Goal: Information Seeking & Learning: Understand process/instructions

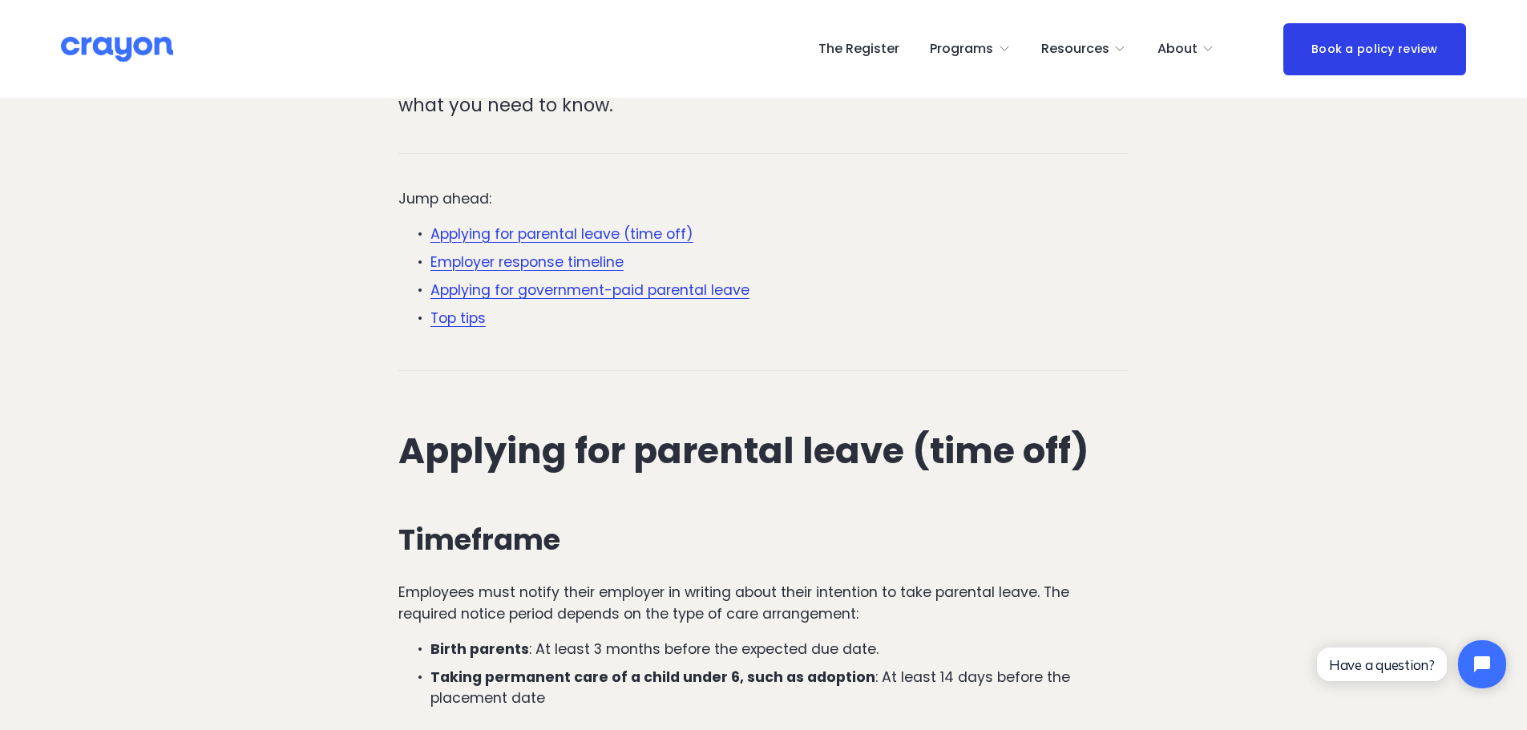
scroll to position [802, 0]
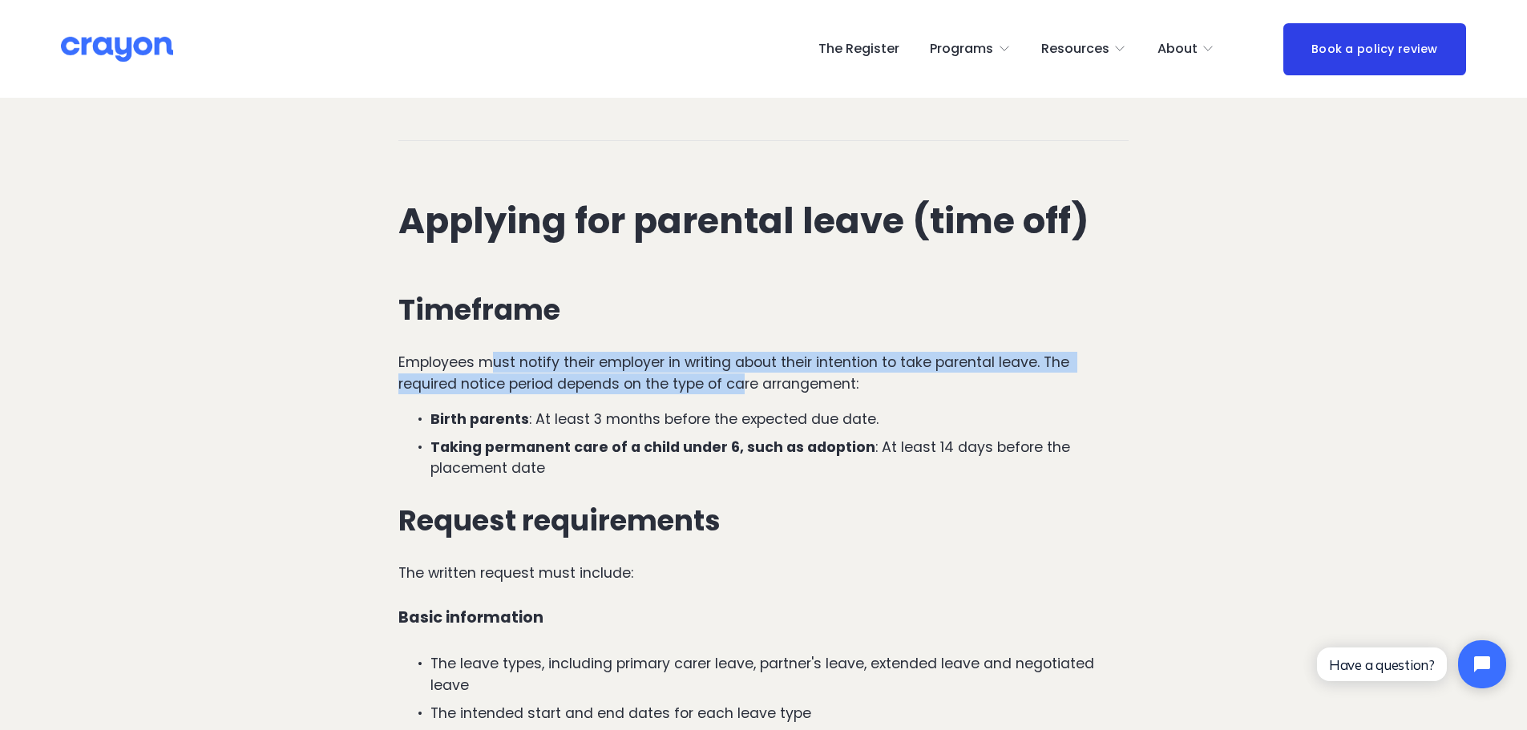
drag, startPoint x: 498, startPoint y: 298, endPoint x: 745, endPoint y: 314, distance: 248.2
click at [745, 352] on p "Employees must notify their employer in writing about their intention to take p…" at bounding box center [763, 373] width 730 height 42
click at [843, 352] on p "Employees must notify their employer in writing about their intention to take p…" at bounding box center [763, 373] width 730 height 42
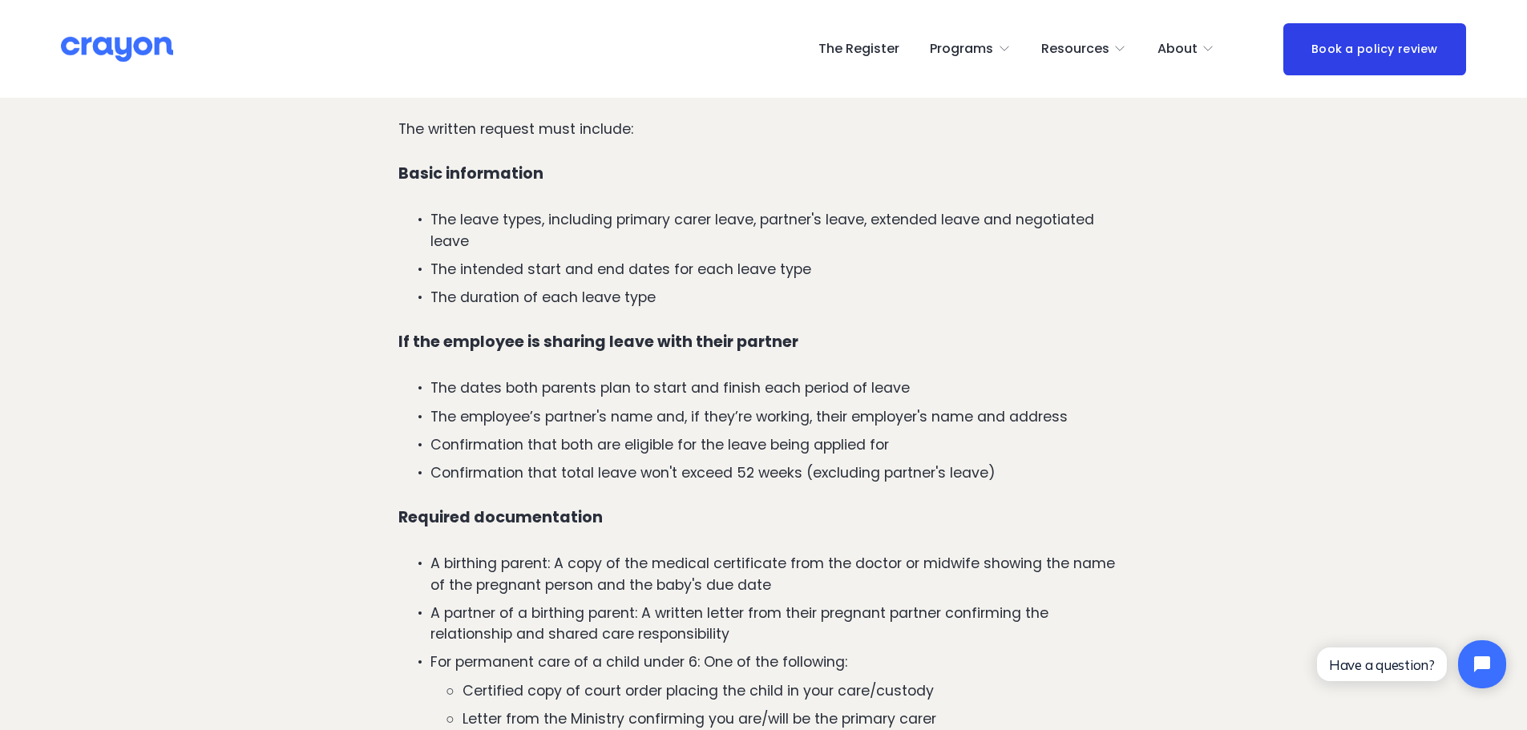
scroll to position [1122, 0]
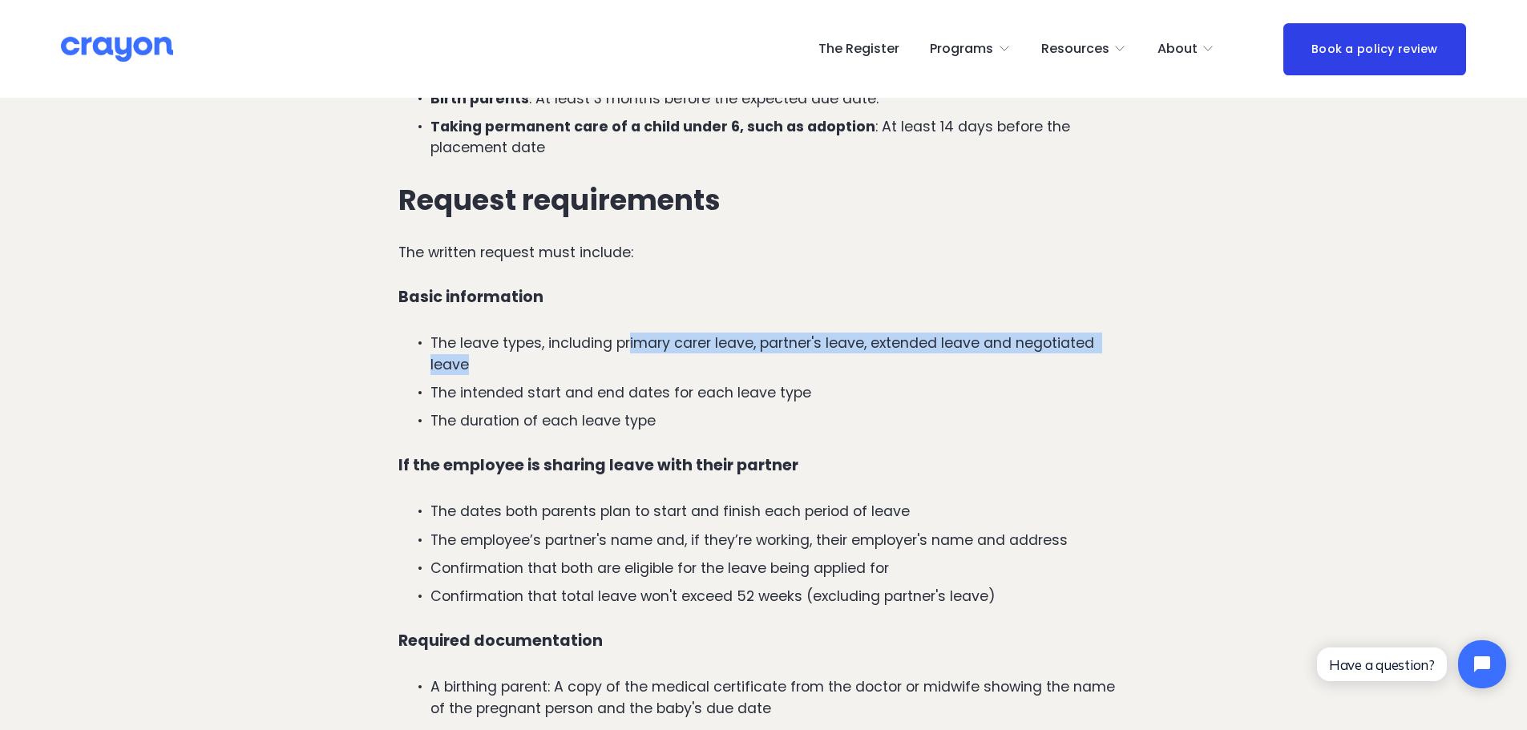
drag, startPoint x: 632, startPoint y: 287, endPoint x: 898, endPoint y: 294, distance: 266.2
click at [898, 333] on p "The leave types, including primary carer leave, partner's leave, extended leave…" at bounding box center [779, 354] width 698 height 42
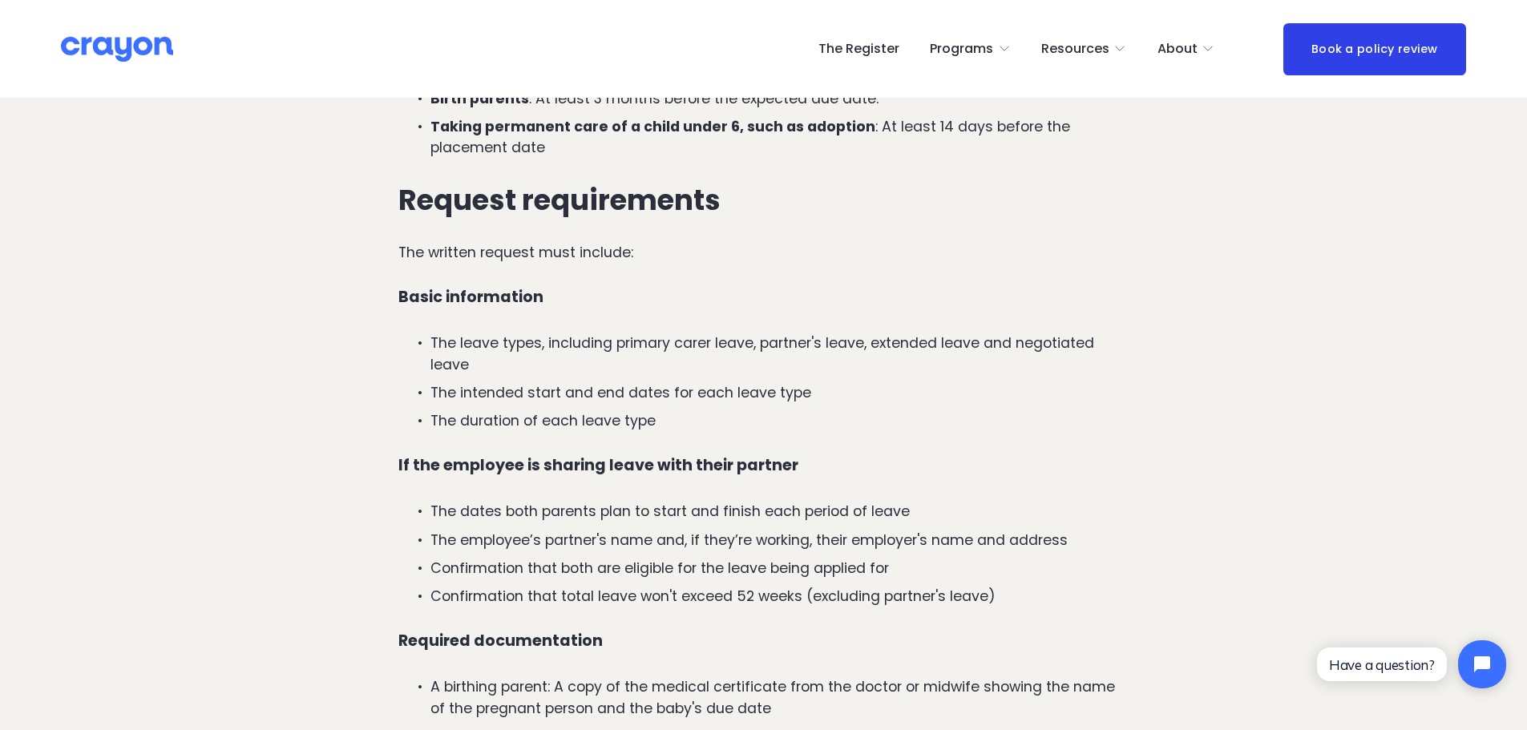
click at [599, 410] on p "The duration of each leave type" at bounding box center [779, 420] width 698 height 21
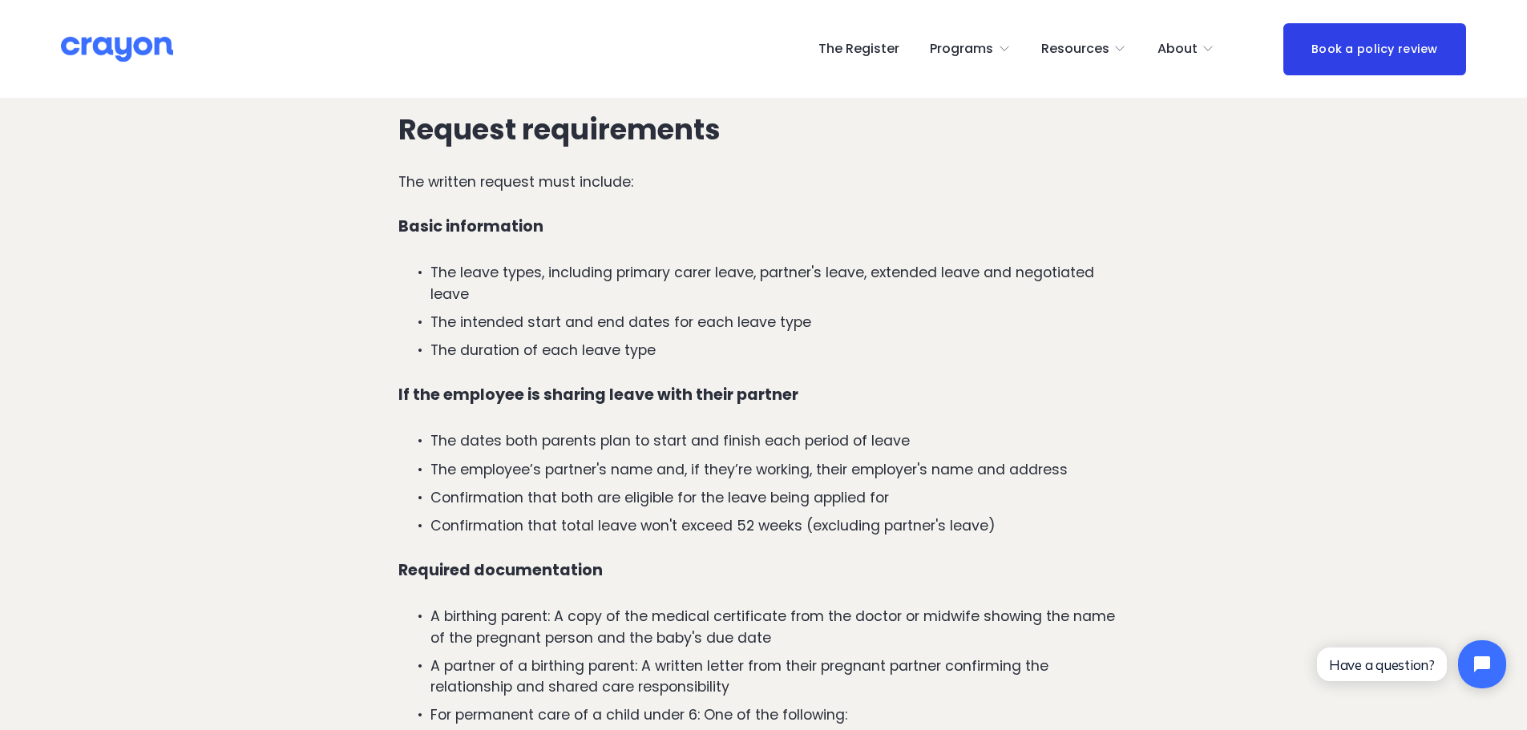
scroll to position [1282, 0]
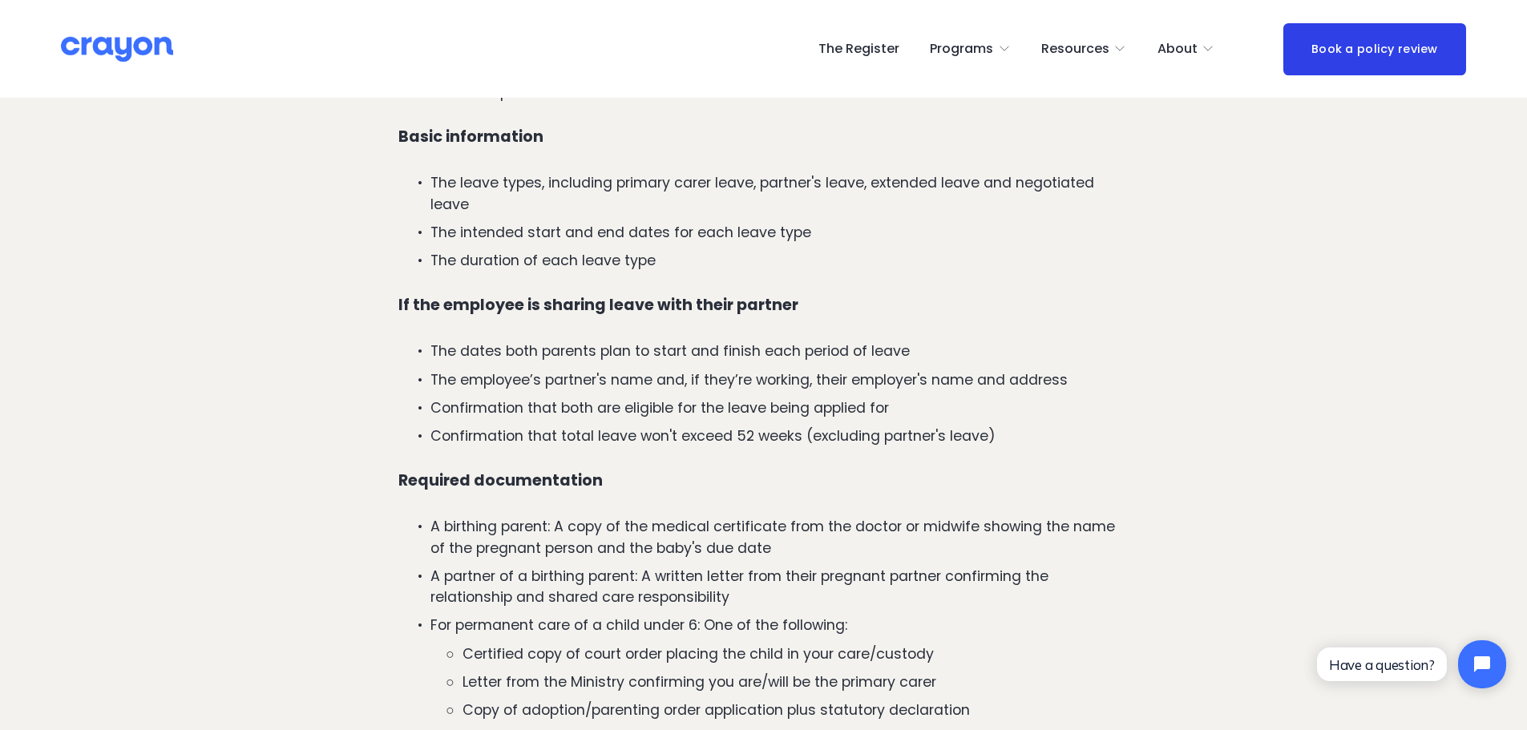
click at [539, 426] on p "Confirmation that total leave won't exceed 52 weeks (excluding partner's leave)" at bounding box center [779, 436] width 698 height 21
drag, startPoint x: 451, startPoint y: 354, endPoint x: 762, endPoint y: 349, distance: 311.0
click at [762, 398] on p "Confirmation that both are eligible for the leave being applied for" at bounding box center [779, 408] width 698 height 21
click at [847, 398] on p "Confirmation that both are eligible for the leave being applied for" at bounding box center [779, 408] width 698 height 21
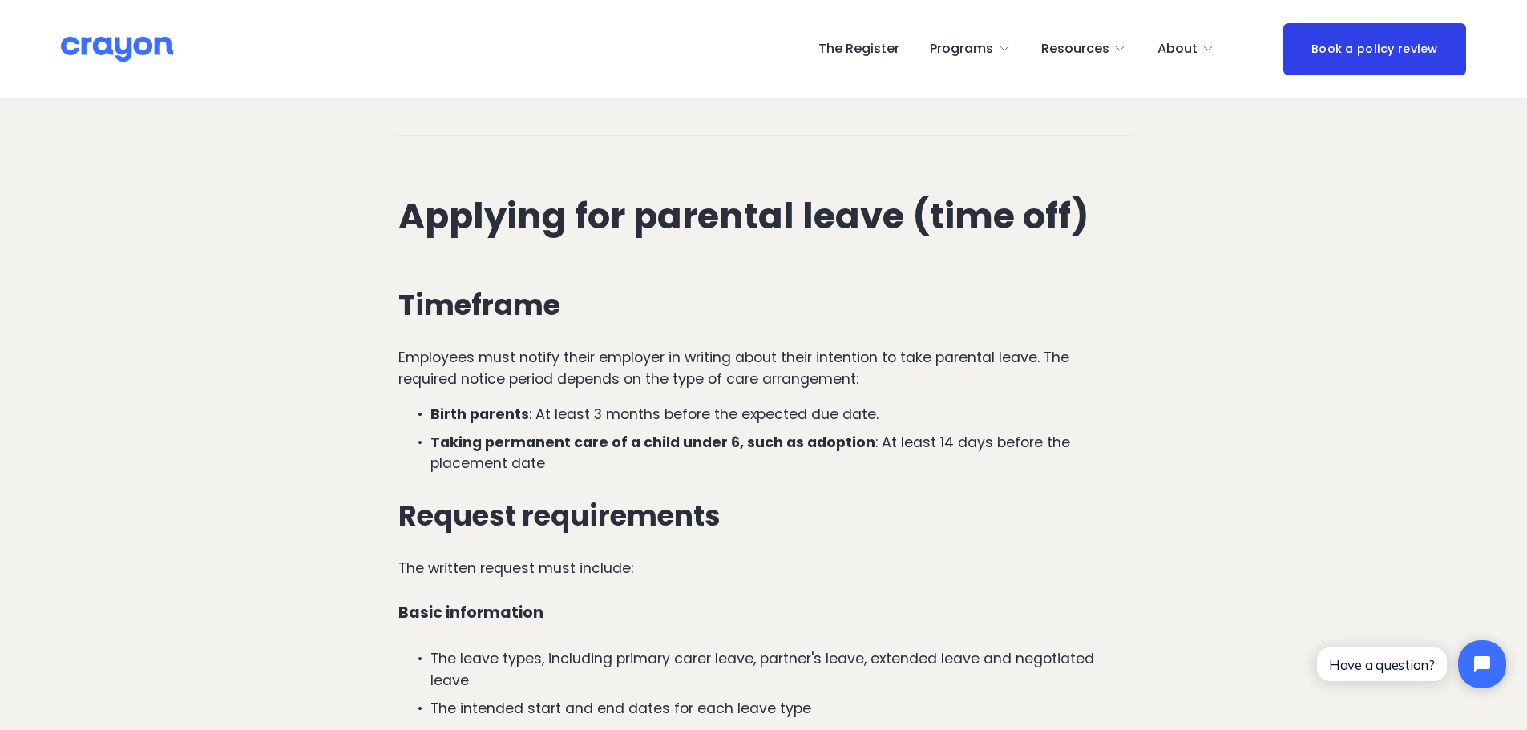
scroll to position [1122, 0]
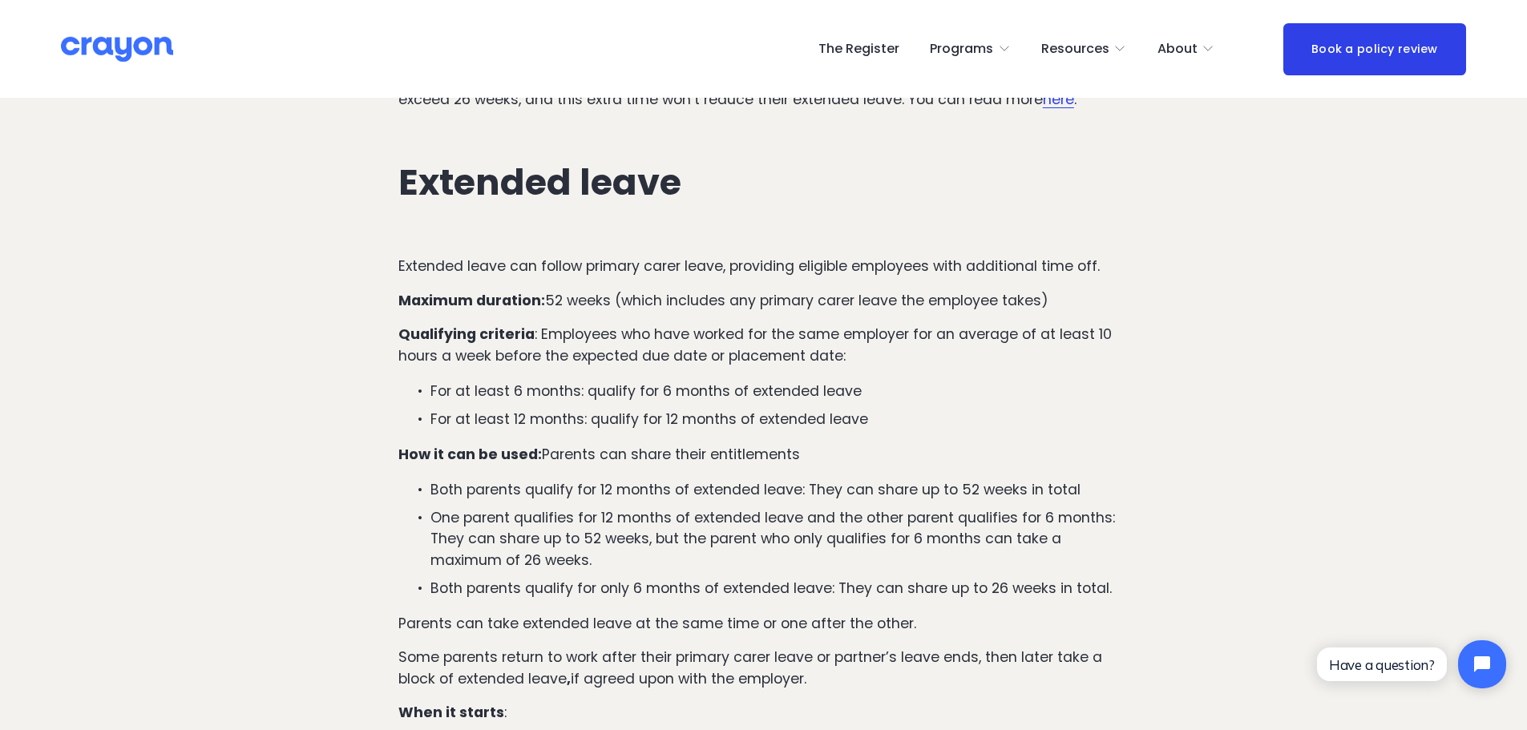
scroll to position [1844, 0]
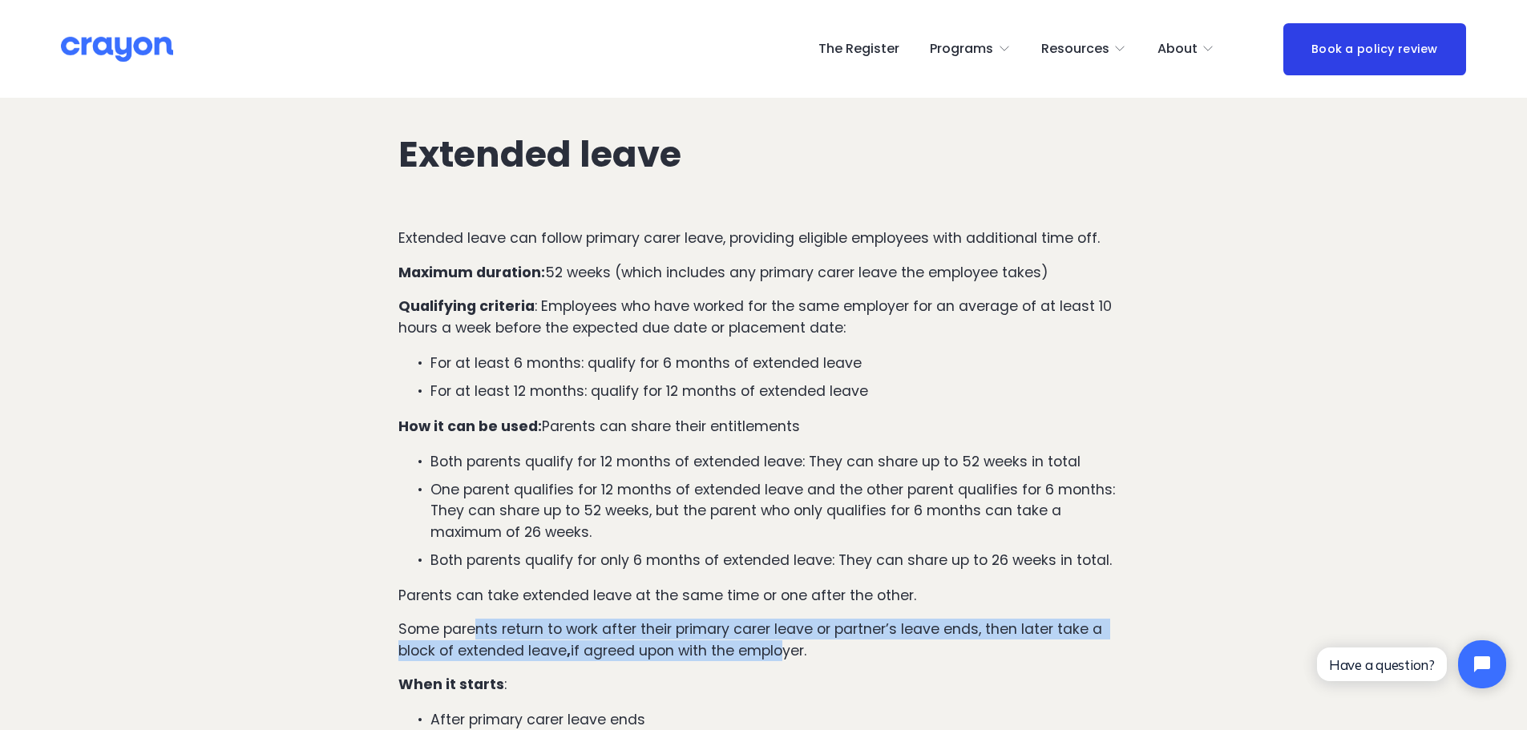
drag, startPoint x: 479, startPoint y: 604, endPoint x: 777, endPoint y: 625, distance: 299.0
click at [777, 625] on p "Some parents return to work after their primary carer leave or partner’s leave …" at bounding box center [763, 640] width 730 height 42
click at [822, 619] on p "Some parents return to work after their primary carer leave or partner’s leave …" at bounding box center [763, 640] width 730 height 42
drag, startPoint x: 425, startPoint y: 608, endPoint x: 733, endPoint y: 627, distance: 309.1
click at [733, 627] on p "Some parents return to work after their primary carer leave or partner’s leave …" at bounding box center [763, 640] width 730 height 42
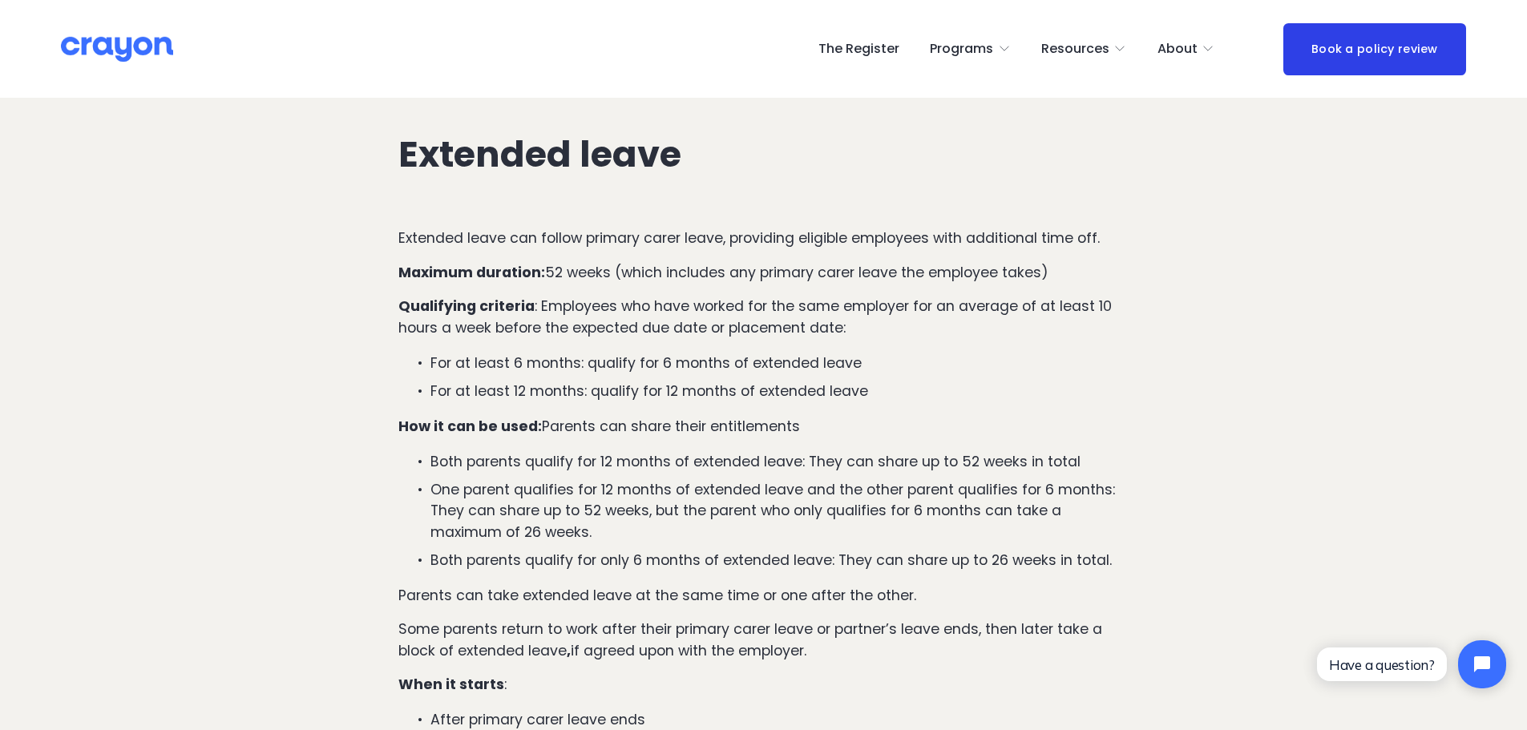
click at [794, 628] on p "Some parents return to work after their primary carer leave or partner’s leave …" at bounding box center [763, 640] width 730 height 42
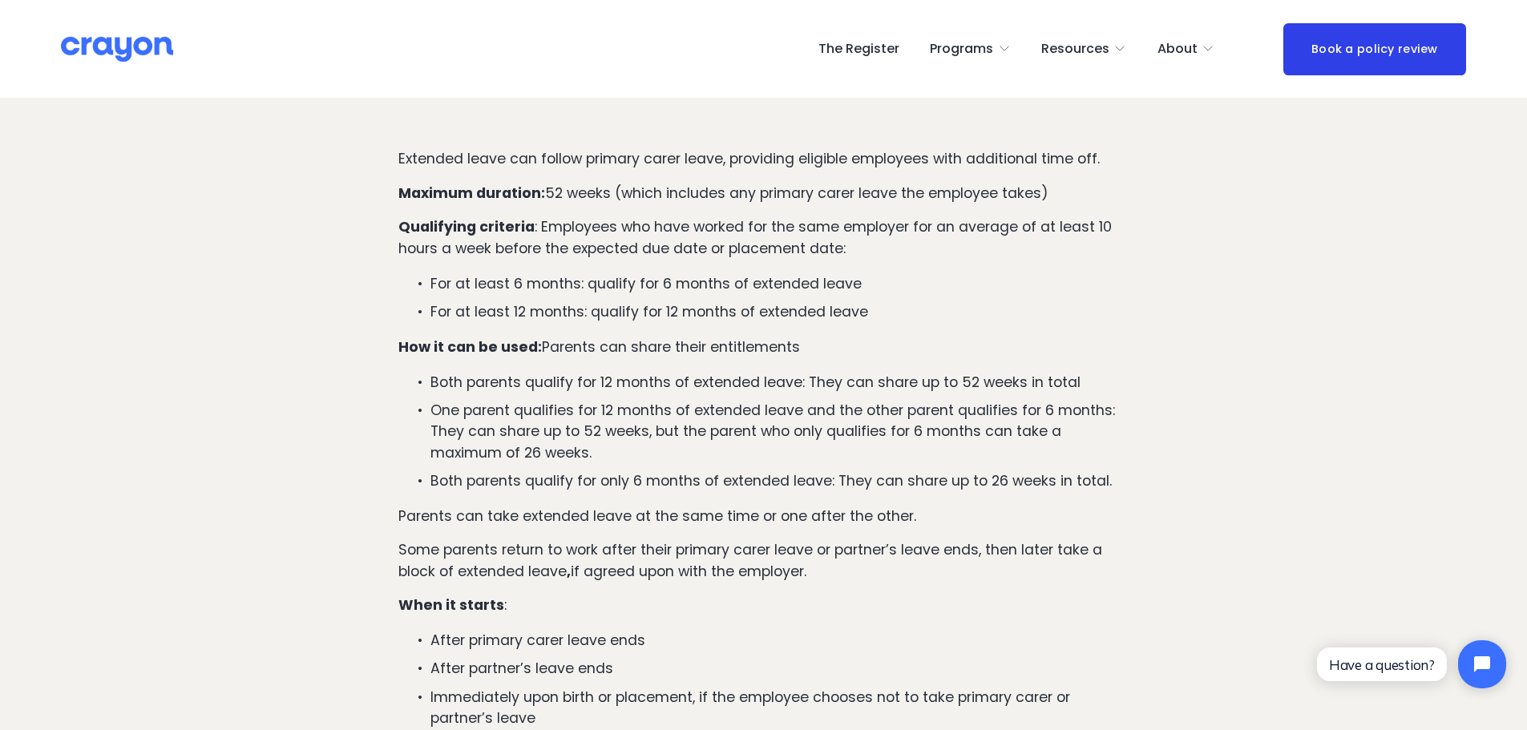
scroll to position [1924, 0]
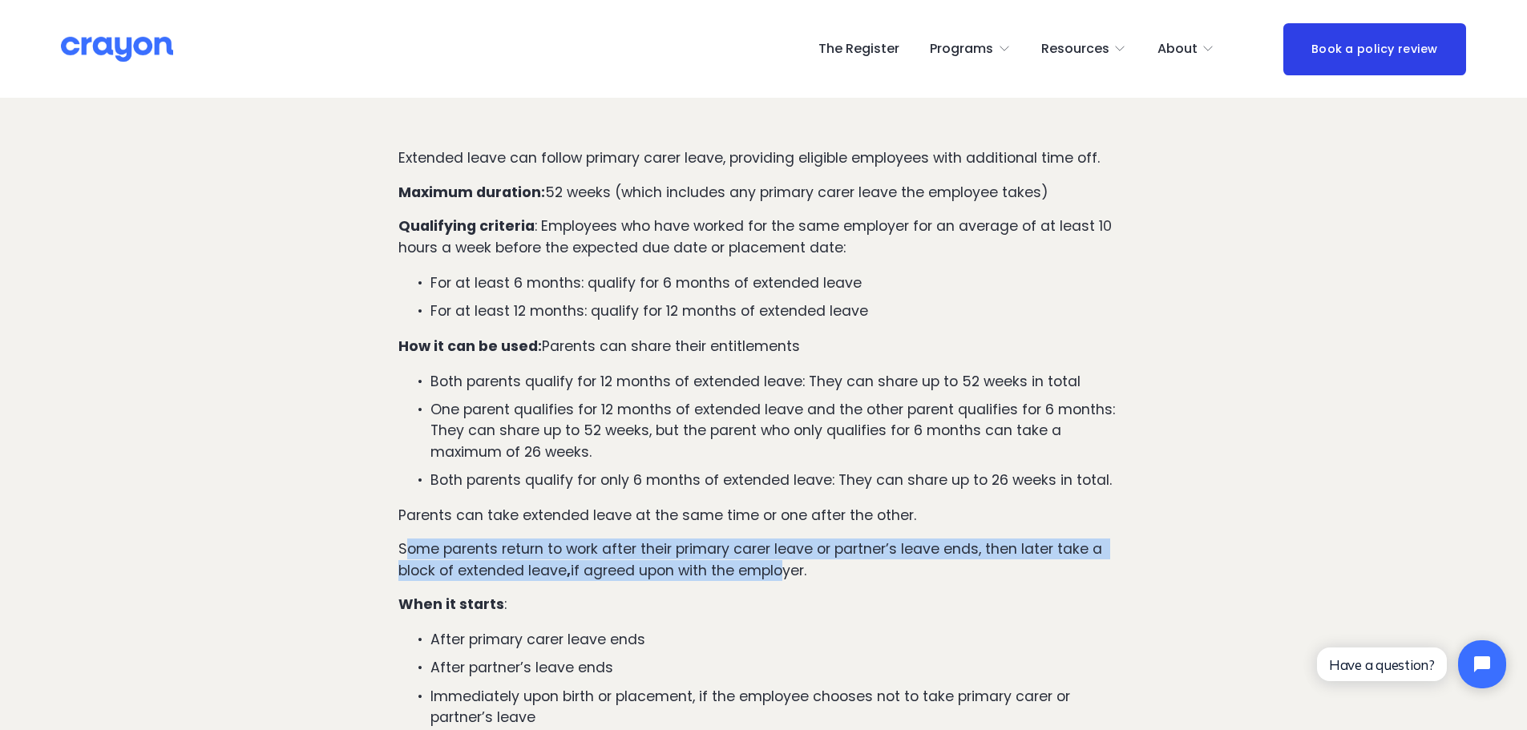
drag, startPoint x: 407, startPoint y: 528, endPoint x: 780, endPoint y: 541, distance: 372.9
click at [780, 541] on p "Some parents return to work after their primary carer leave or partner’s leave …" at bounding box center [763, 560] width 730 height 42
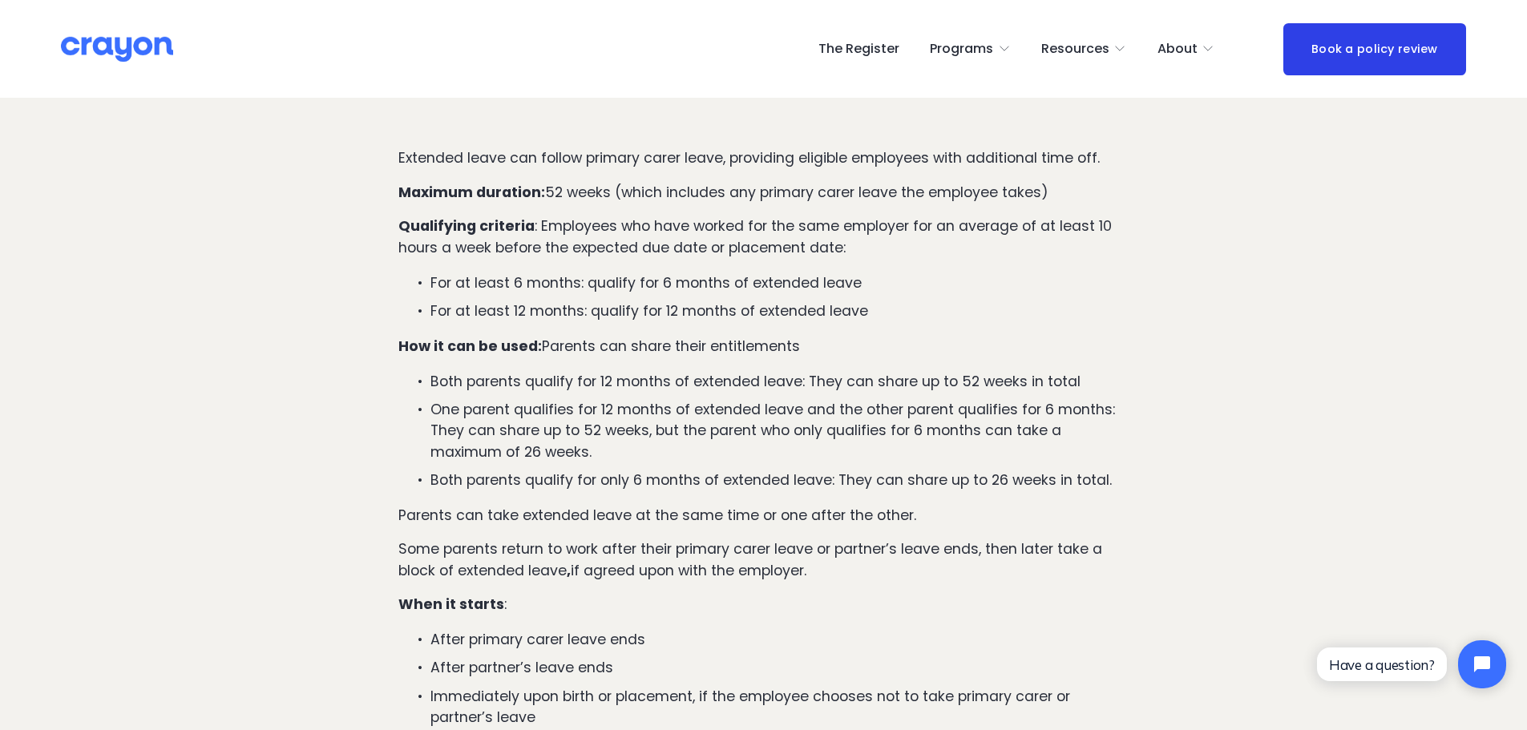
click at [817, 540] on p "Some parents return to work after their primary carer leave or partner’s leave …" at bounding box center [763, 560] width 730 height 42
drag, startPoint x: 830, startPoint y: 543, endPoint x: 374, endPoint y: 533, distance: 457.0
click at [560, 539] on p "Some parents return to work after their primary carer leave or partner’s leave …" at bounding box center [763, 560] width 730 height 42
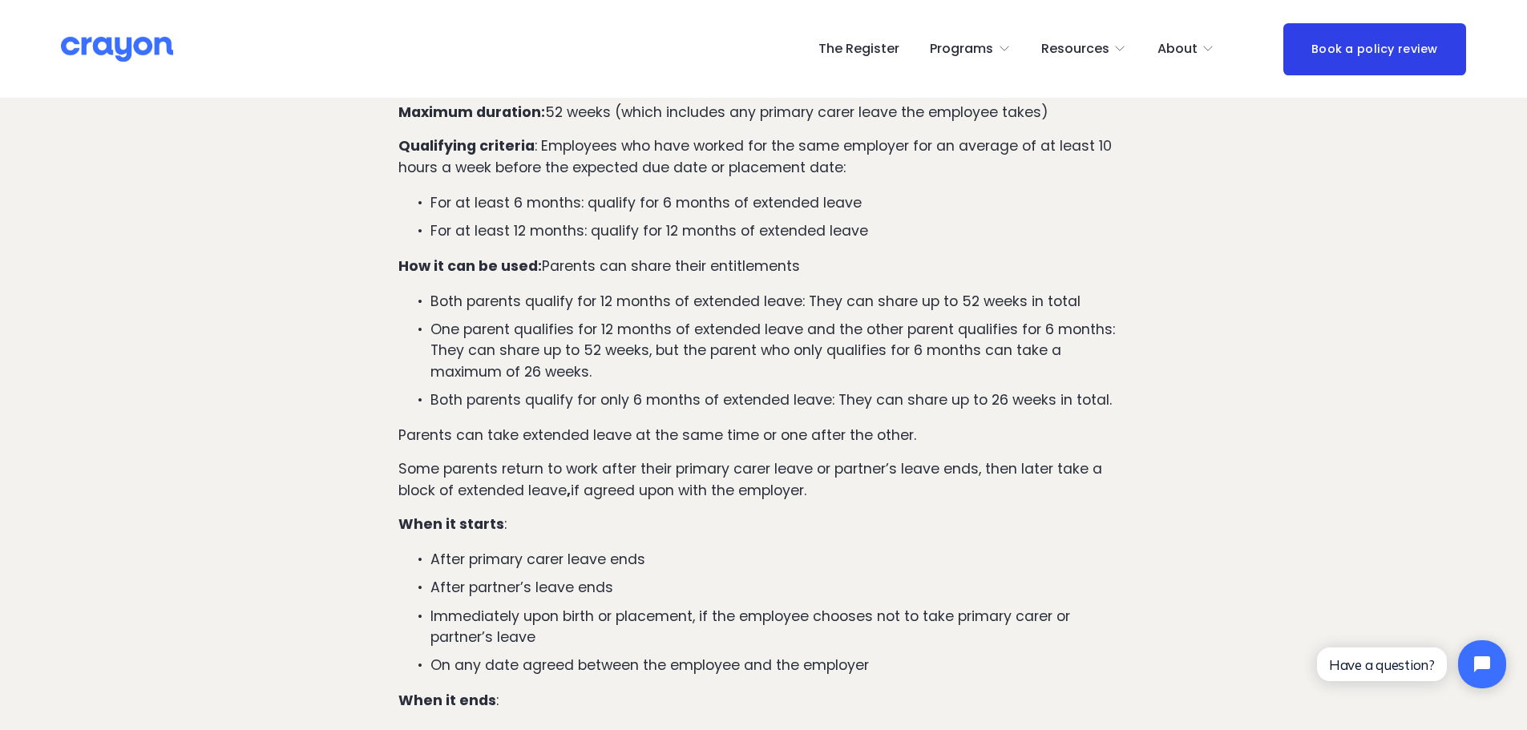
scroll to position [2084, 0]
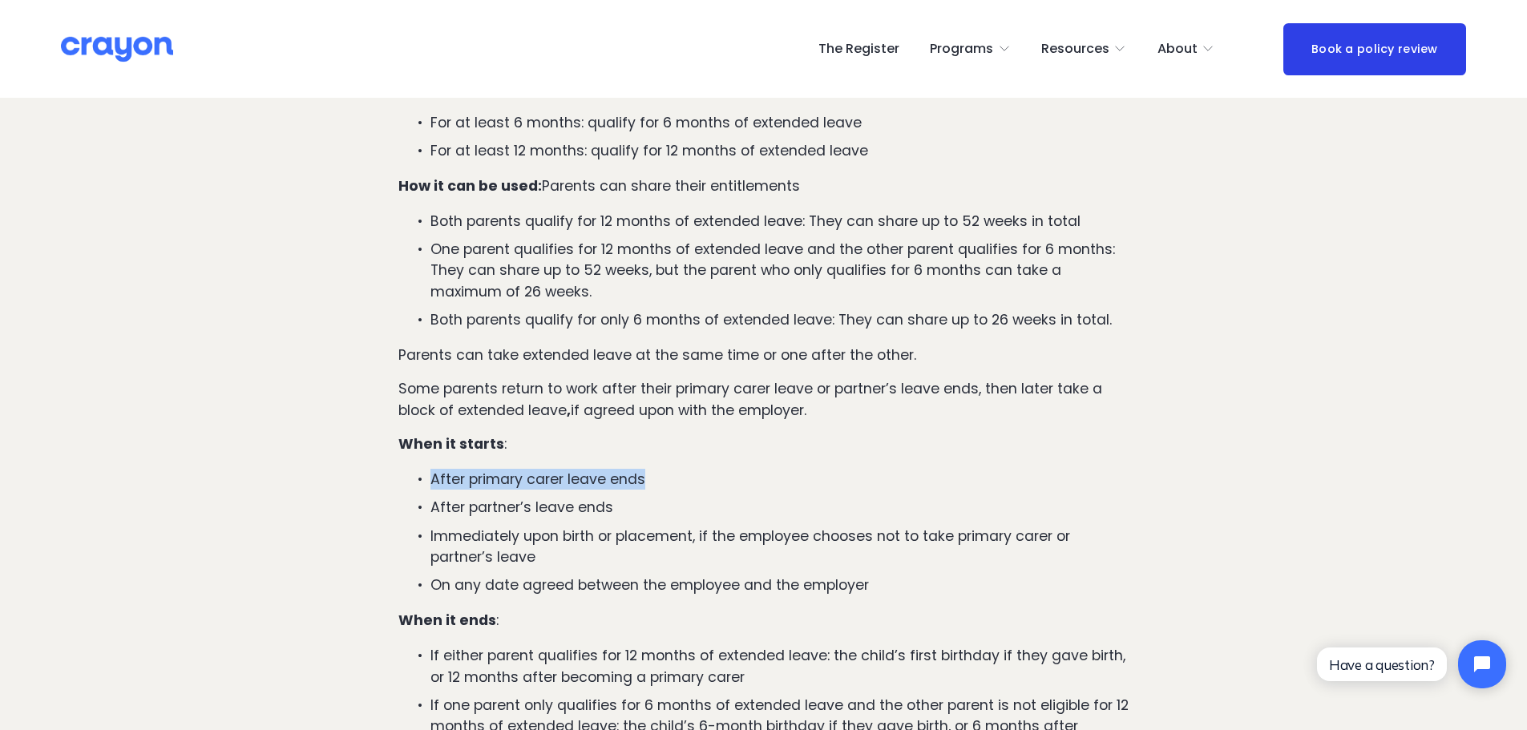
drag, startPoint x: 425, startPoint y: 453, endPoint x: 646, endPoint y: 453, distance: 221.2
click at [646, 469] on p "After primary carer leave ends" at bounding box center [779, 479] width 698 height 21
drag, startPoint x: 432, startPoint y: 486, endPoint x: 608, endPoint y: 483, distance: 176.4
click at [608, 497] on p "After partner’s leave ends" at bounding box center [779, 507] width 698 height 21
click at [609, 526] on p "Immediately upon birth or placement, if the employee chooses not to take primar…" at bounding box center [779, 547] width 698 height 42
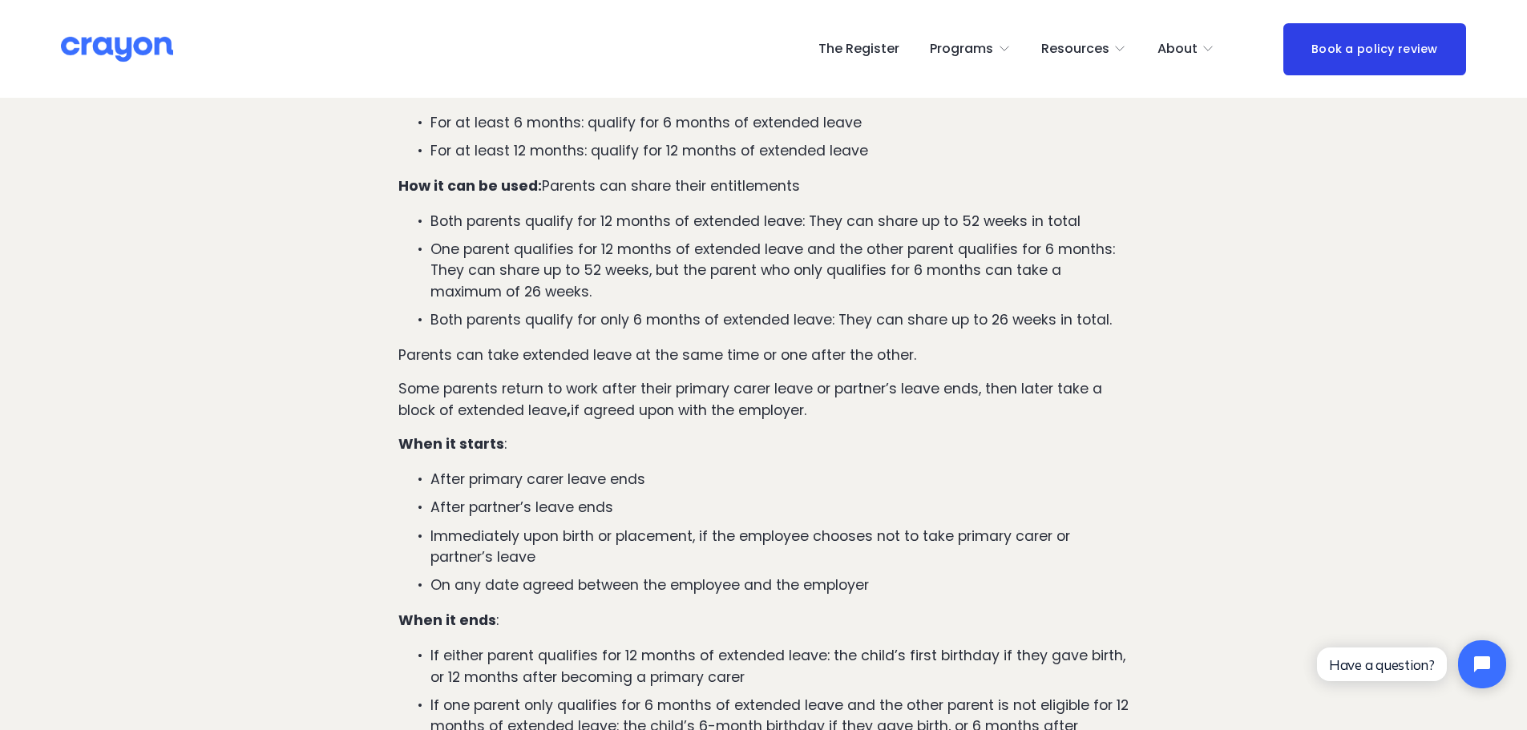
scroll to position [2164, 0]
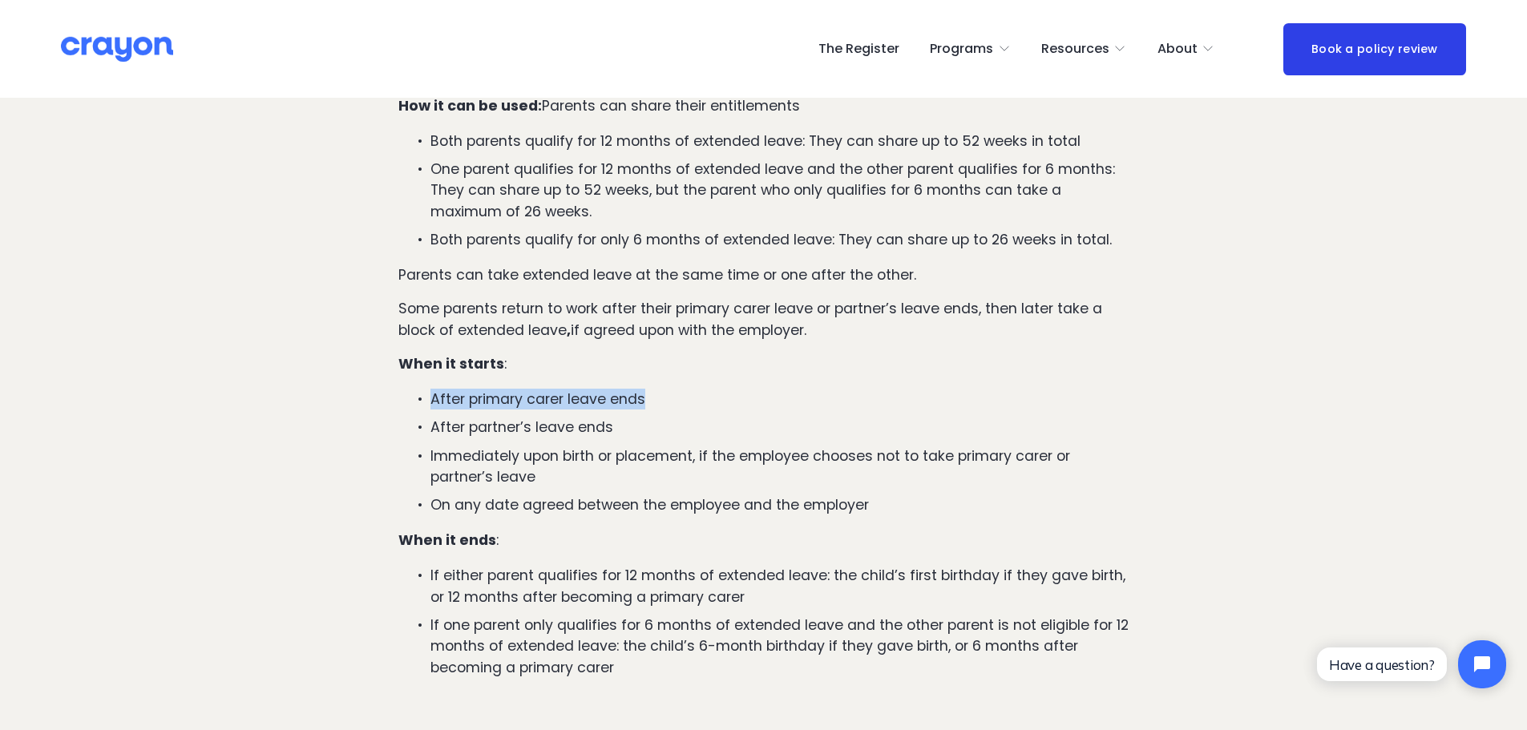
drag, startPoint x: 427, startPoint y: 376, endPoint x: 644, endPoint y: 374, distance: 217.2
click at [644, 389] on p "After primary carer leave ends" at bounding box center [779, 399] width 698 height 21
click at [549, 414] on ul "After primary carer leave ends After partner’s leave ends Immediately upon birt…" at bounding box center [763, 452] width 730 height 127
drag, startPoint x: 427, startPoint y: 402, endPoint x: 620, endPoint y: 395, distance: 192.5
click at [620, 417] on p "After partner’s leave ends" at bounding box center [779, 427] width 698 height 21
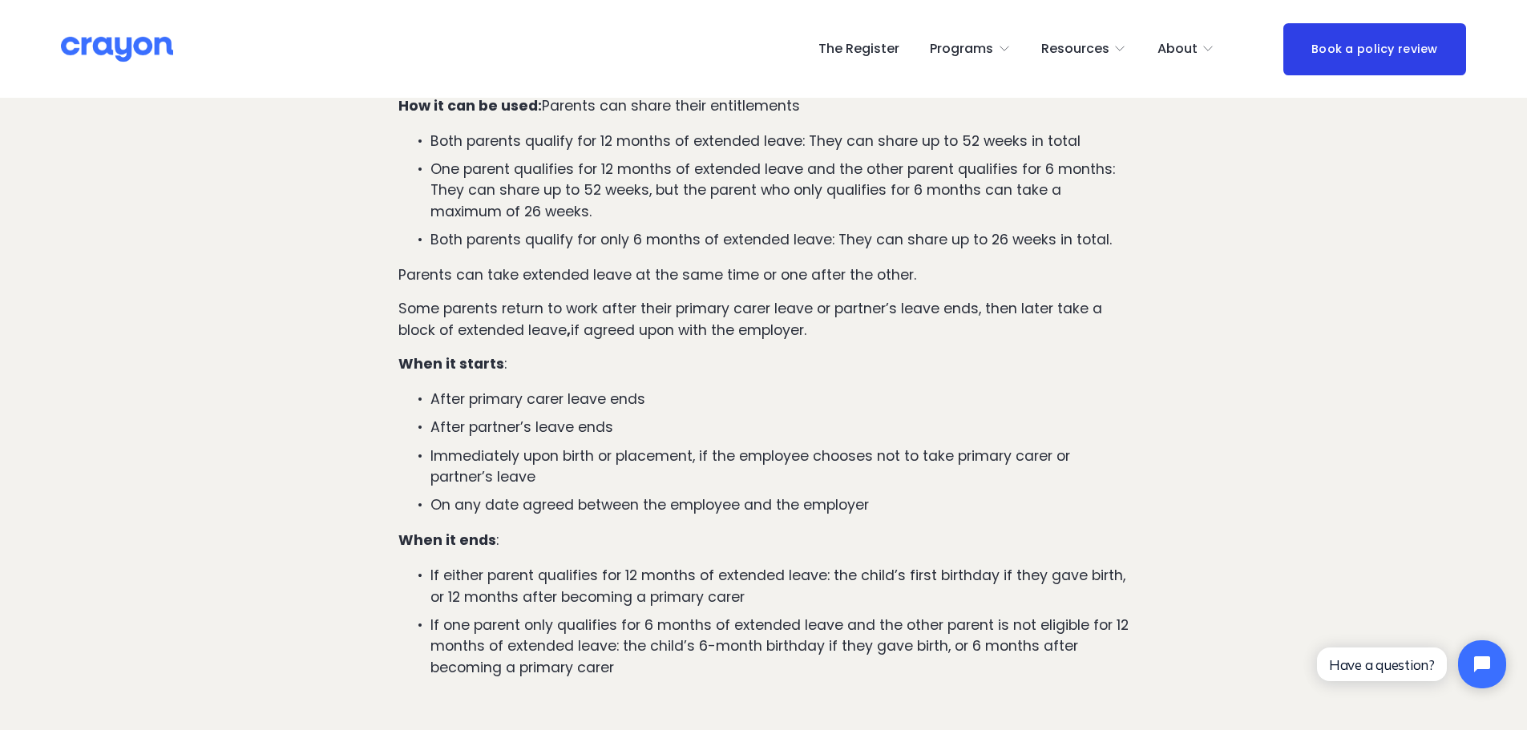
click at [599, 446] on p "Immediately upon birth or placement, if the employee chooses not to take primar…" at bounding box center [779, 467] width 698 height 42
drag, startPoint x: 555, startPoint y: 484, endPoint x: 836, endPoint y: 484, distance: 280.5
click at [836, 495] on p "On any date agreed between the employee and the employer" at bounding box center [779, 505] width 698 height 21
click at [871, 535] on div "Extended leave can follow primary carer leave, providing eligible employees wit…" at bounding box center [763, 292] width 730 height 771
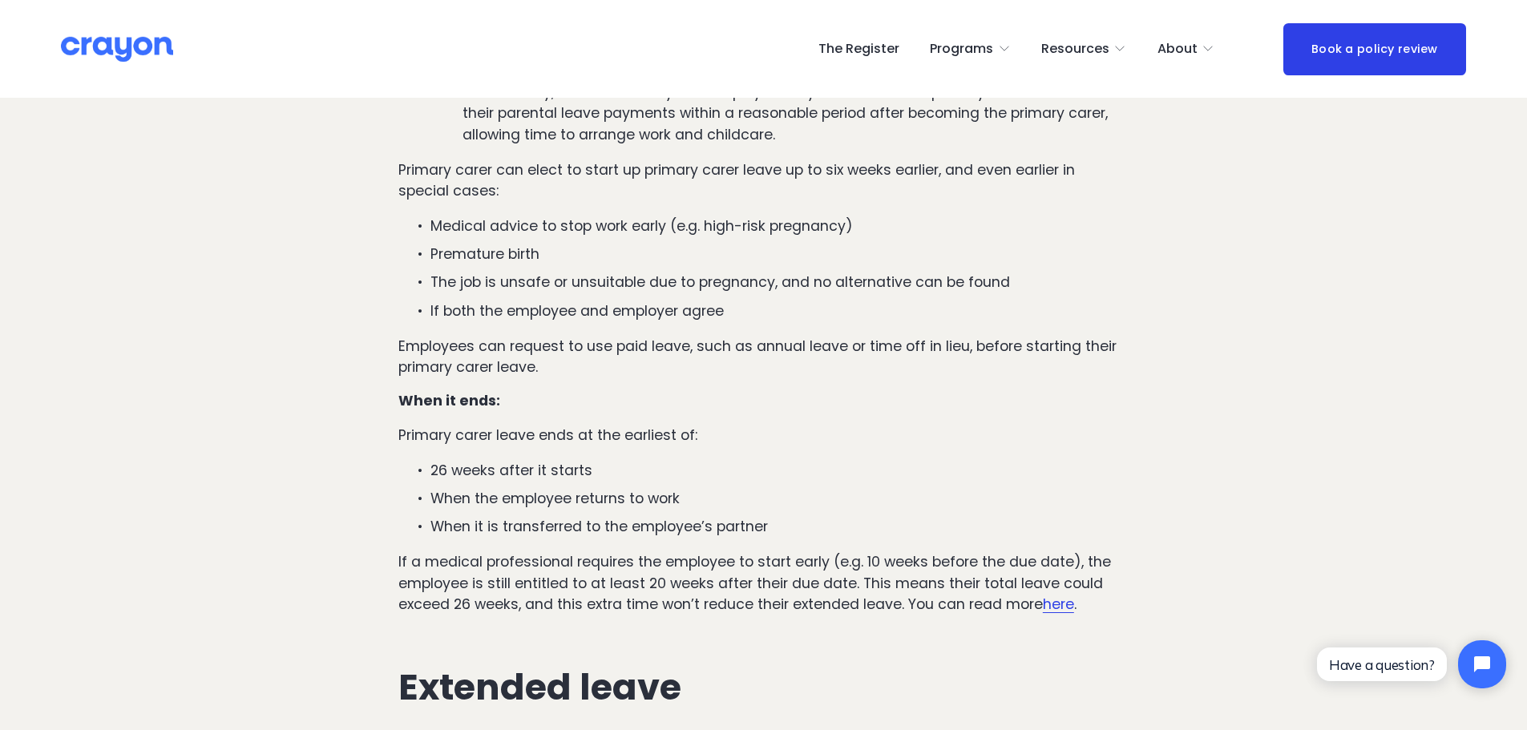
scroll to position [1282, 0]
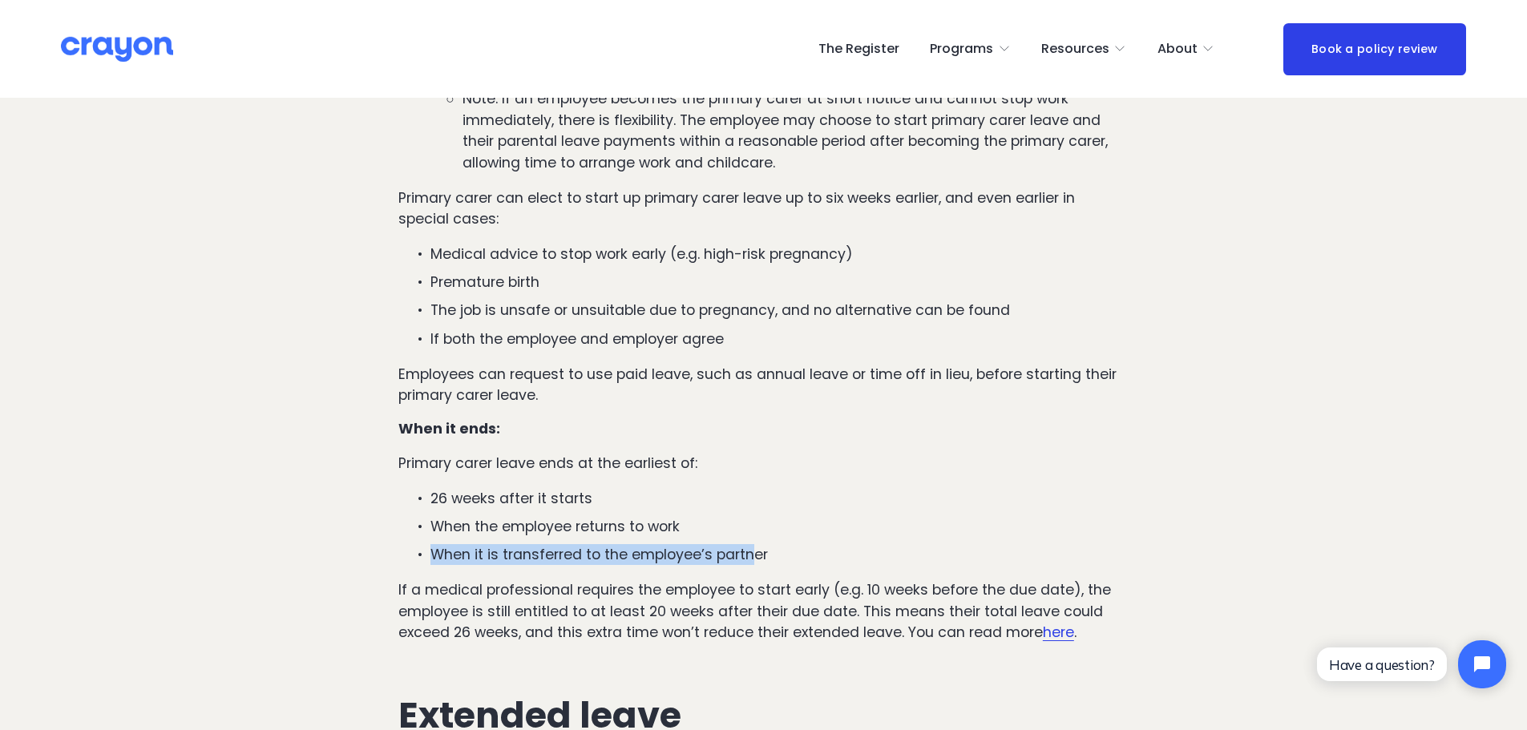
drag, startPoint x: 436, startPoint y: 531, endPoint x: 753, endPoint y: 530, distance: 317.4
click at [753, 544] on p "When it is transferred to the employee’s partner" at bounding box center [779, 554] width 698 height 21
click at [798, 544] on p "When it is transferred to the employee’s partner" at bounding box center [779, 554] width 698 height 21
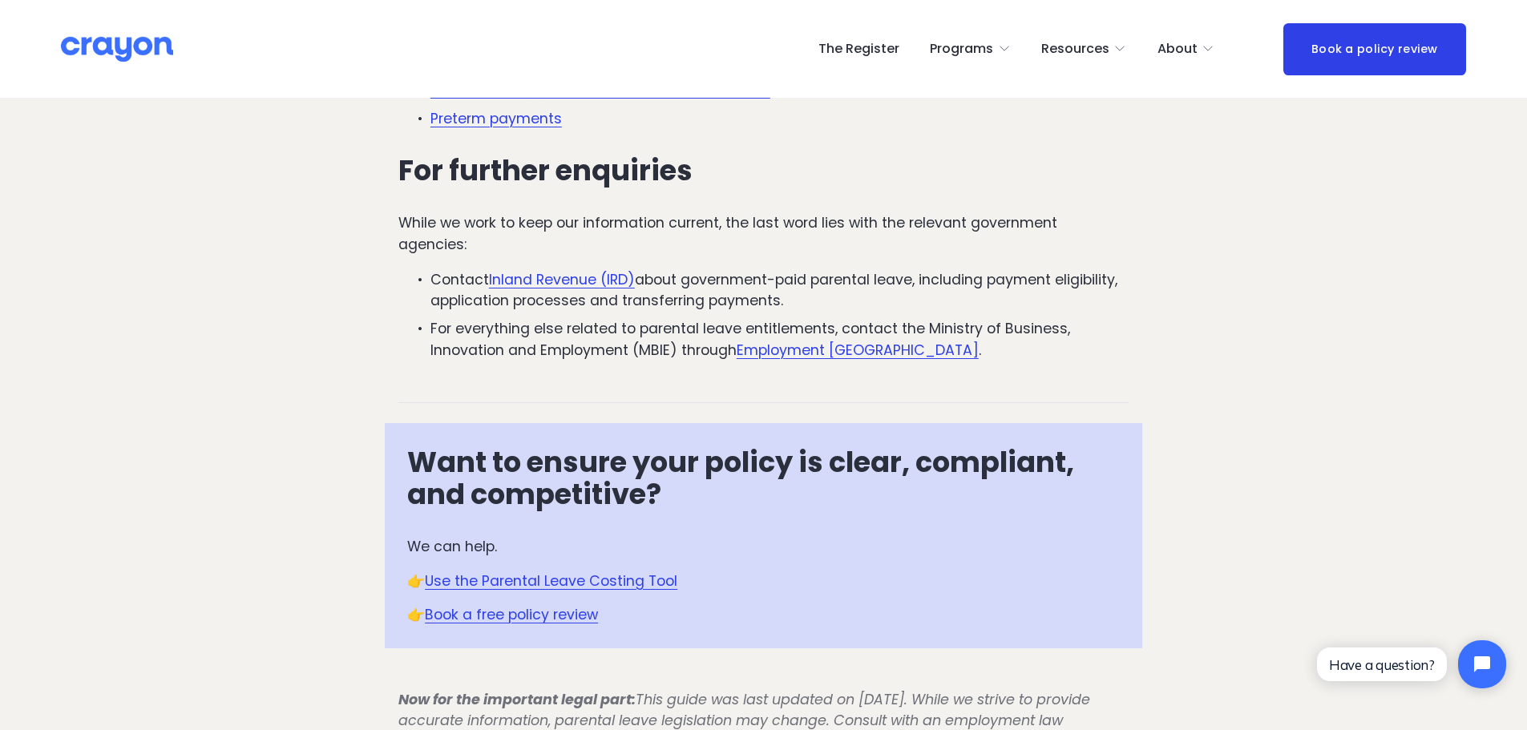
scroll to position [3527, 0]
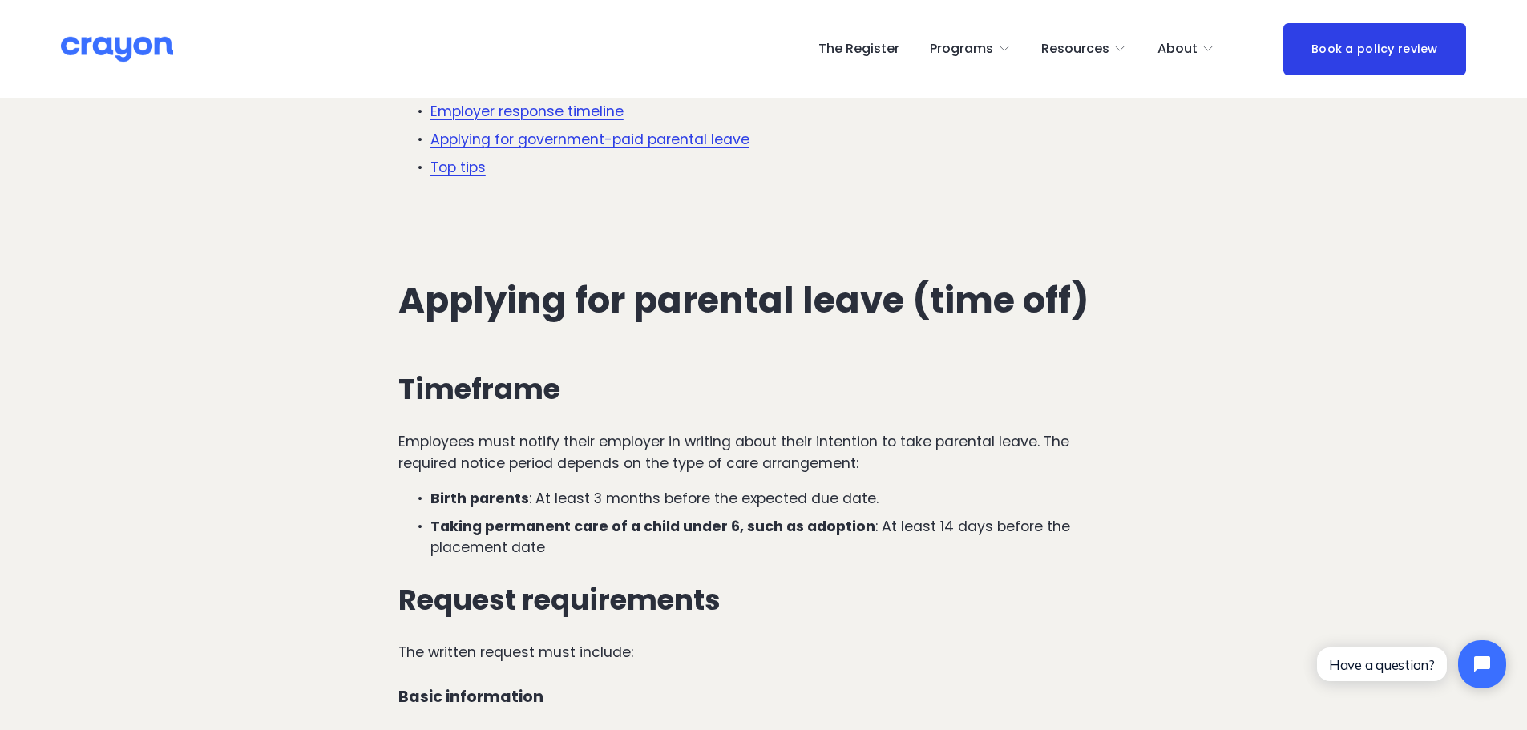
scroll to position [721, 0]
drag, startPoint x: 466, startPoint y: 436, endPoint x: 778, endPoint y: 440, distance: 312.6
click at [778, 489] on p "Birth parents : At least 3 months before the expected due date." at bounding box center [779, 499] width 698 height 21
click at [855, 489] on p "Birth parents : At least 3 months before the expected due date." at bounding box center [779, 499] width 698 height 21
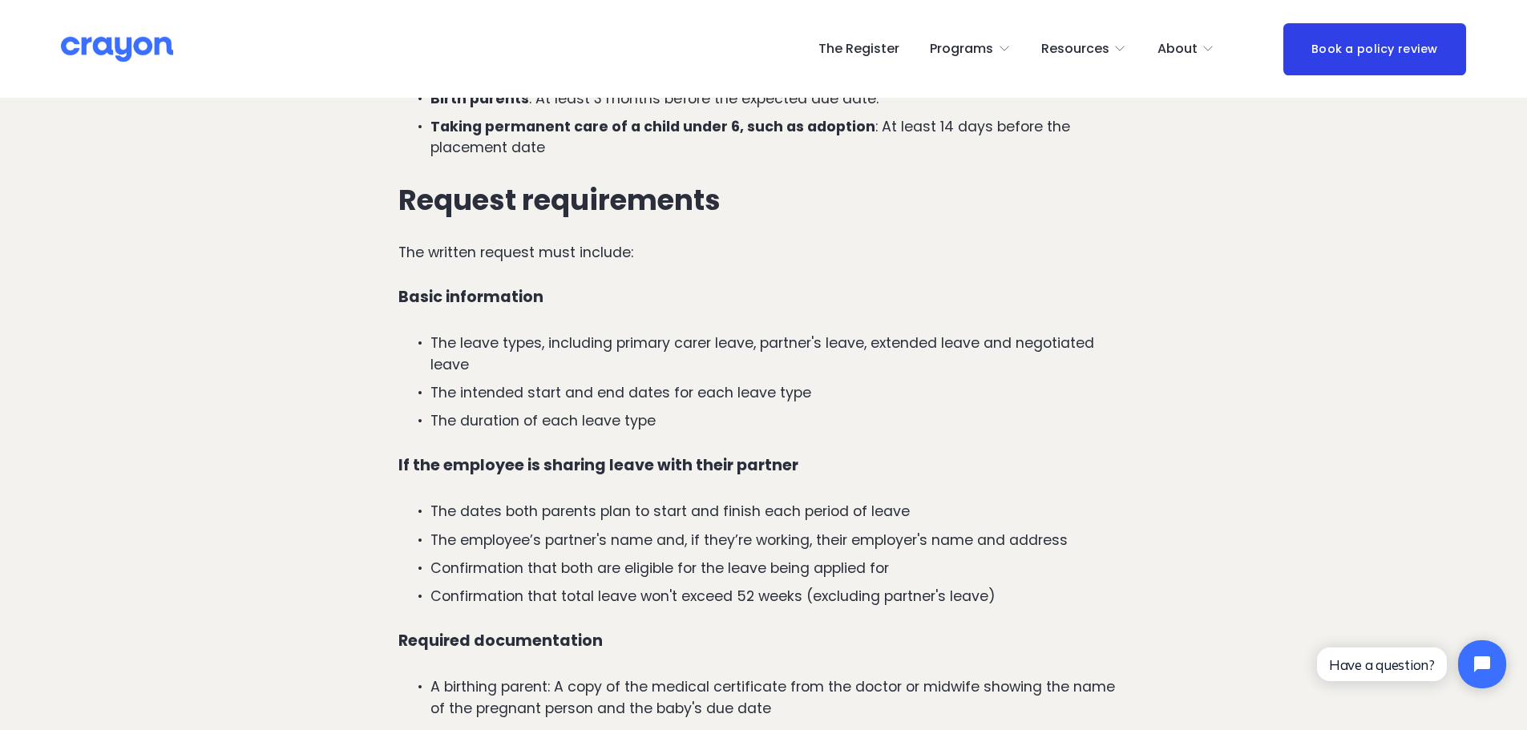
scroll to position [1202, 0]
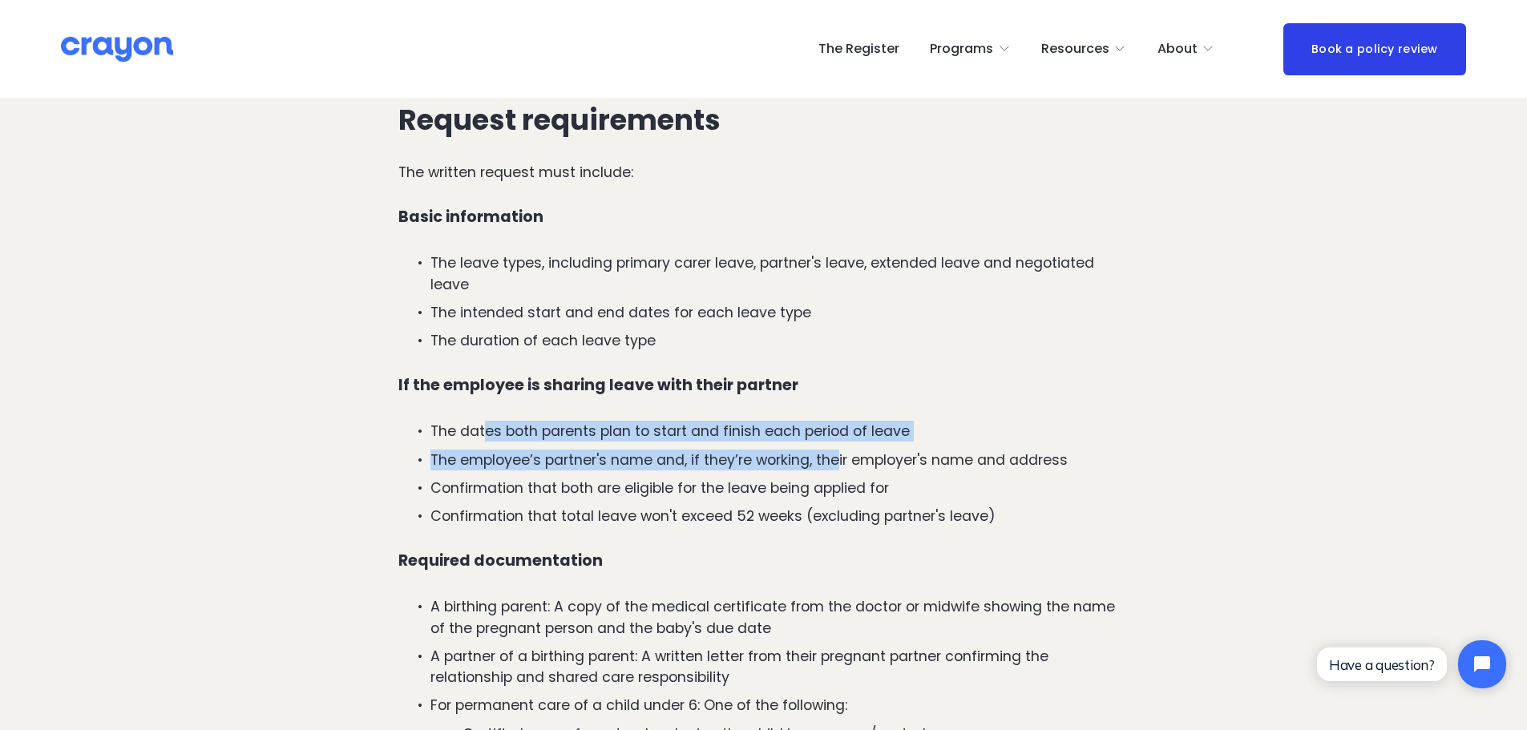
drag, startPoint x: 510, startPoint y: 376, endPoint x: 838, endPoint y: 398, distance: 329.4
click at [838, 421] on ul "The dates both parents plan to start and finish each period of leave The employ…" at bounding box center [763, 474] width 730 height 106
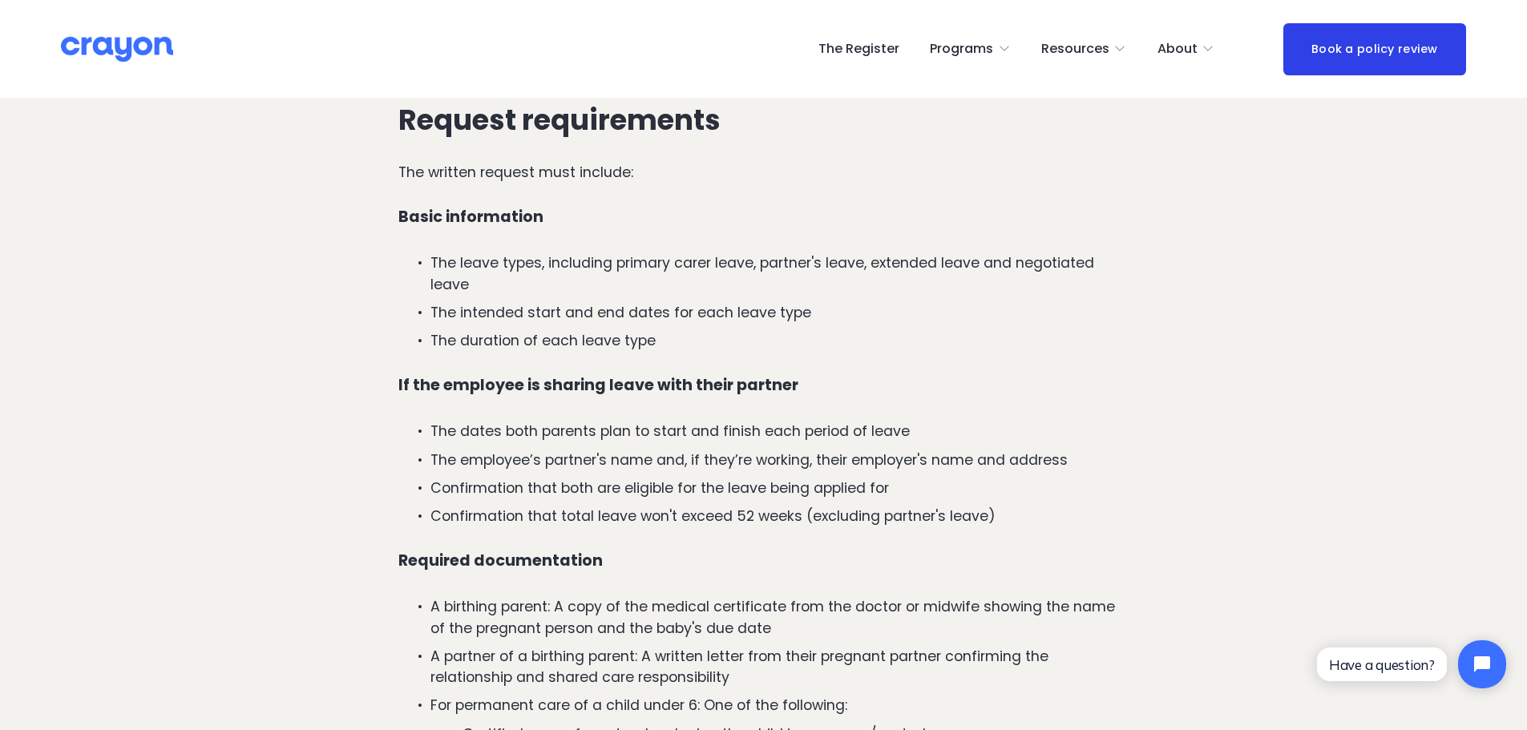
click at [943, 450] on p "The employee’s partner's name and, if they’re working, their employer's name an…" at bounding box center [779, 460] width 698 height 21
drag, startPoint x: 543, startPoint y: 251, endPoint x: 614, endPoint y: 277, distance: 76.1
click at [614, 277] on ul "The leave types, including primary carer leave, partner's leave, extended leave…" at bounding box center [763, 301] width 730 height 99
click at [648, 330] on p "The duration of each leave type" at bounding box center [779, 340] width 698 height 21
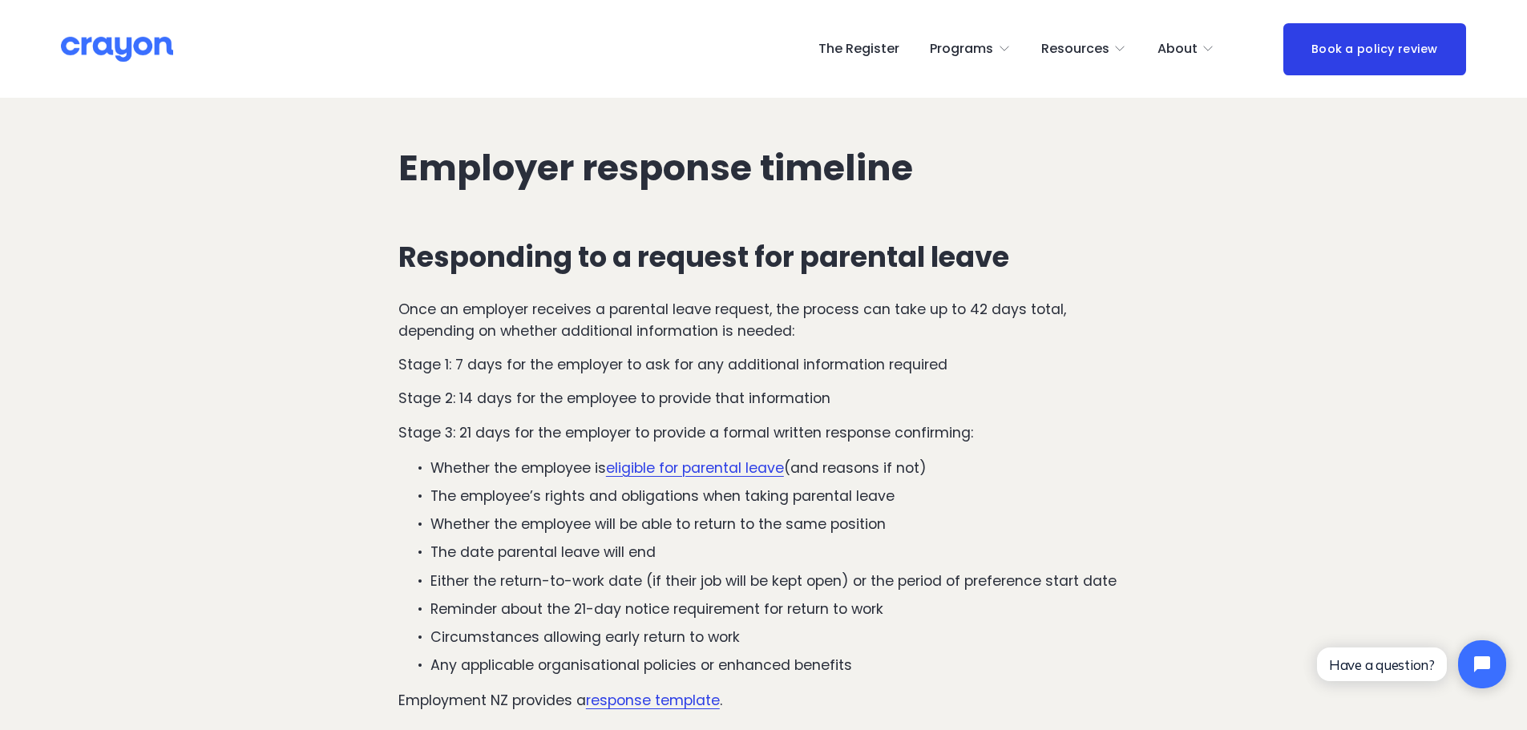
scroll to position [2084, 0]
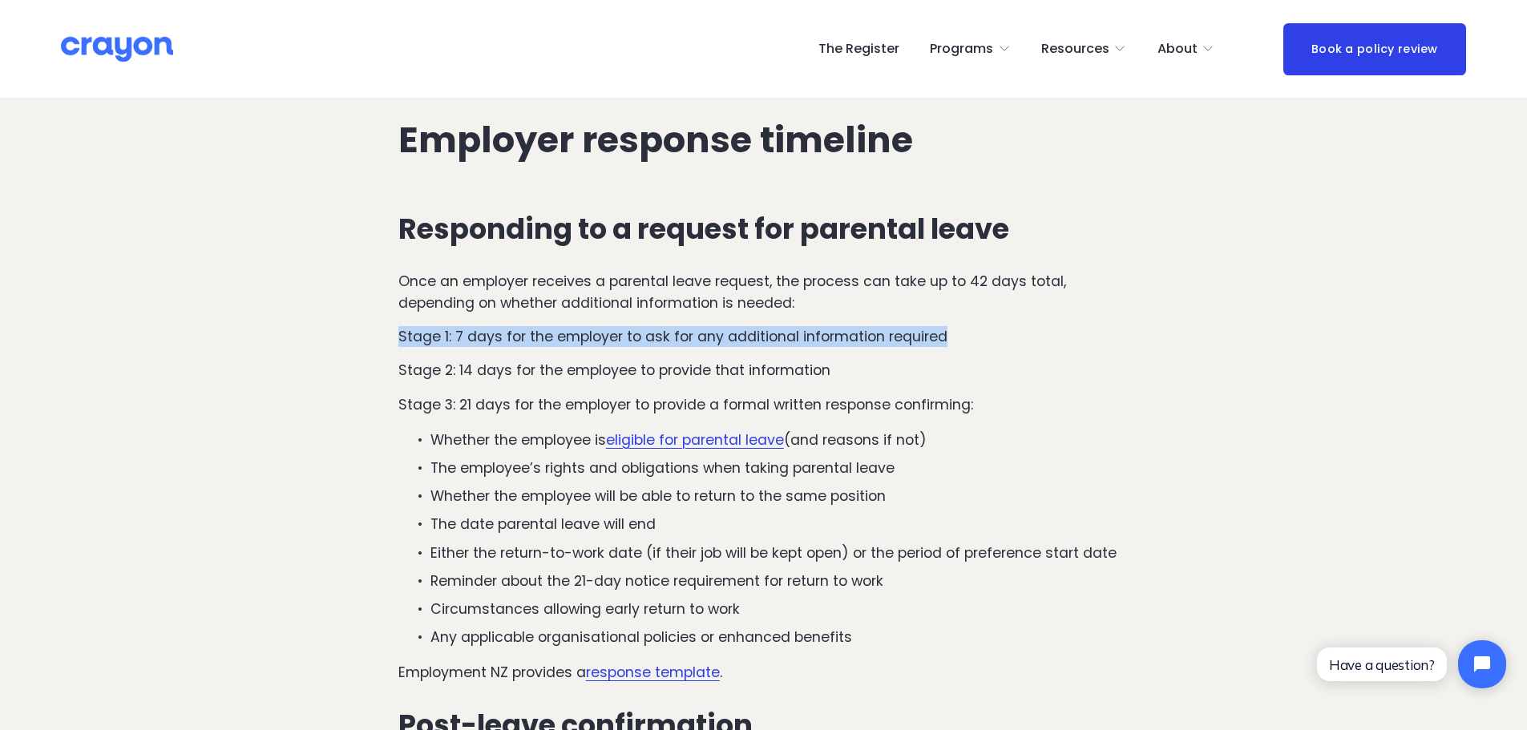
drag, startPoint x: 419, startPoint y: 274, endPoint x: 963, endPoint y: 279, distance: 543.5
click at [963, 326] on p "Stage 1: 7 days for the employer to ask for any additional information required" at bounding box center [763, 336] width 730 height 21
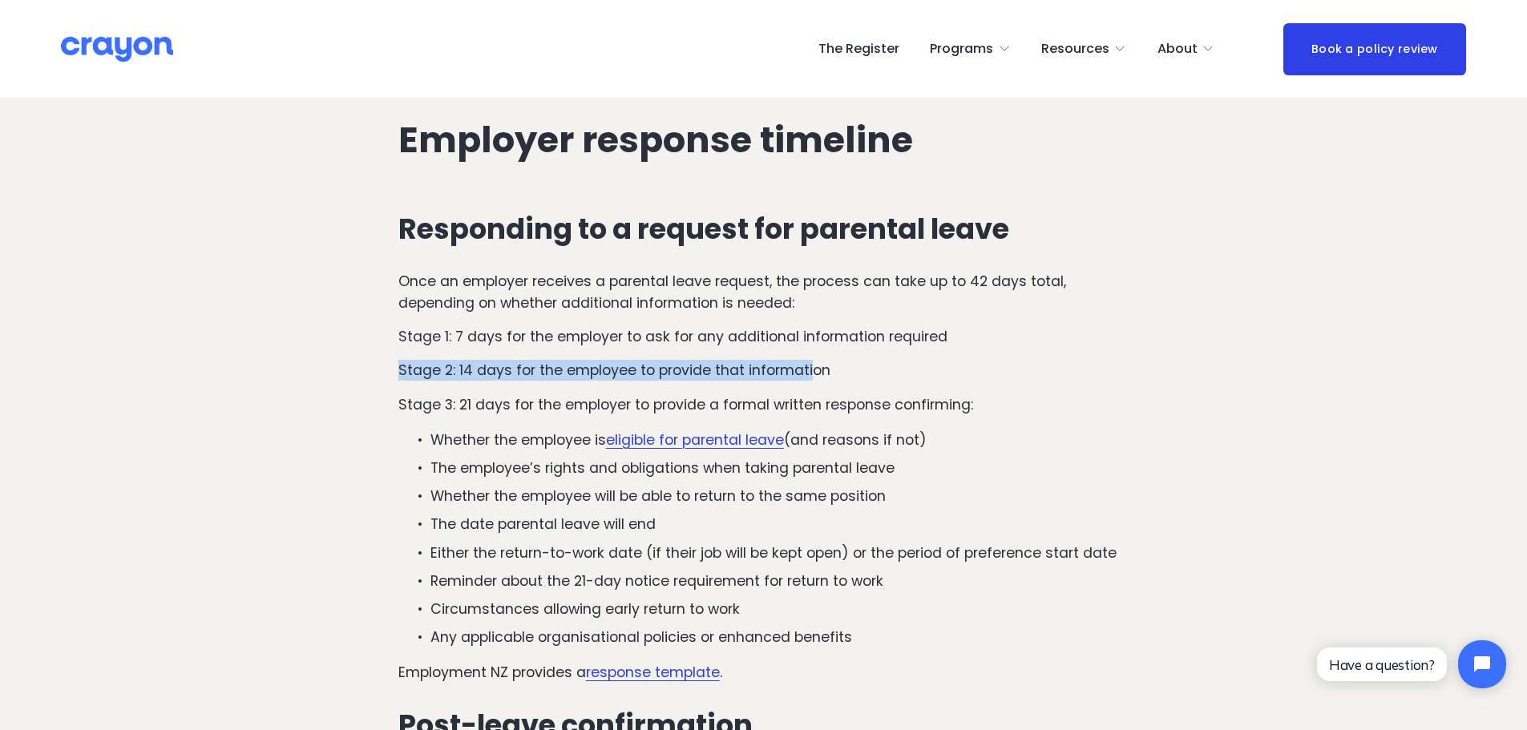
drag, startPoint x: 378, startPoint y: 313, endPoint x: 745, endPoint y: 315, distance: 367.1
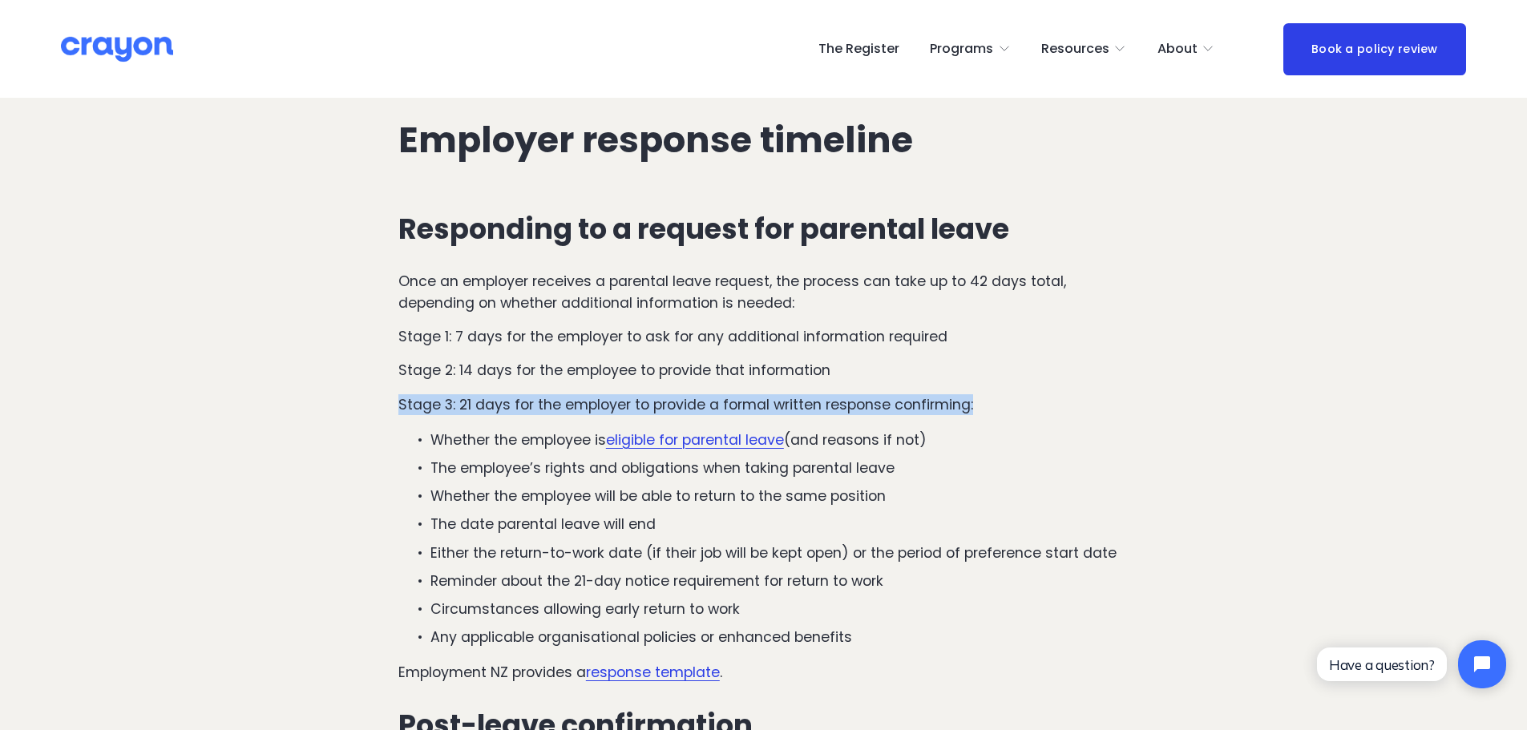
drag, startPoint x: 363, startPoint y: 345, endPoint x: 980, endPoint y: 347, distance: 617.2
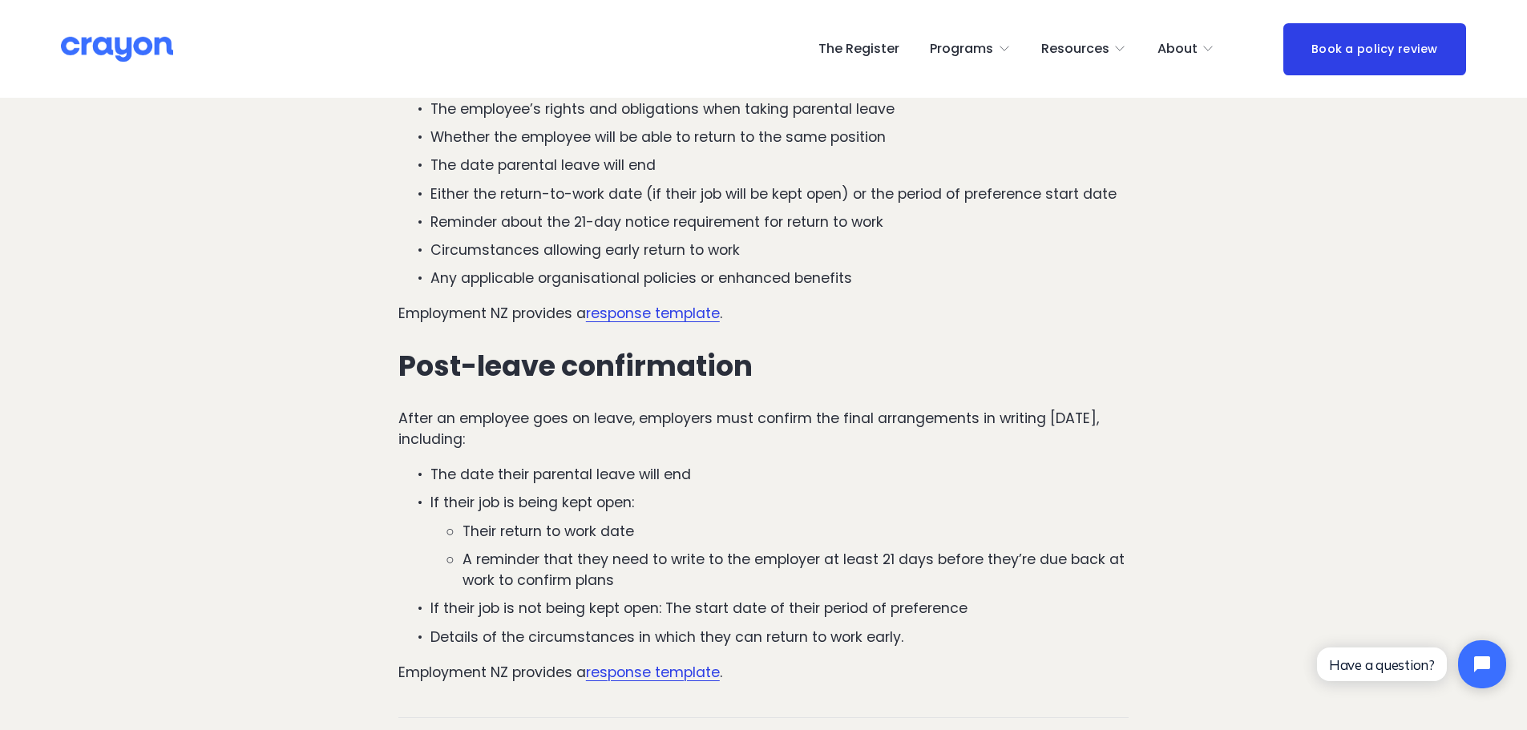
scroll to position [2405, 0]
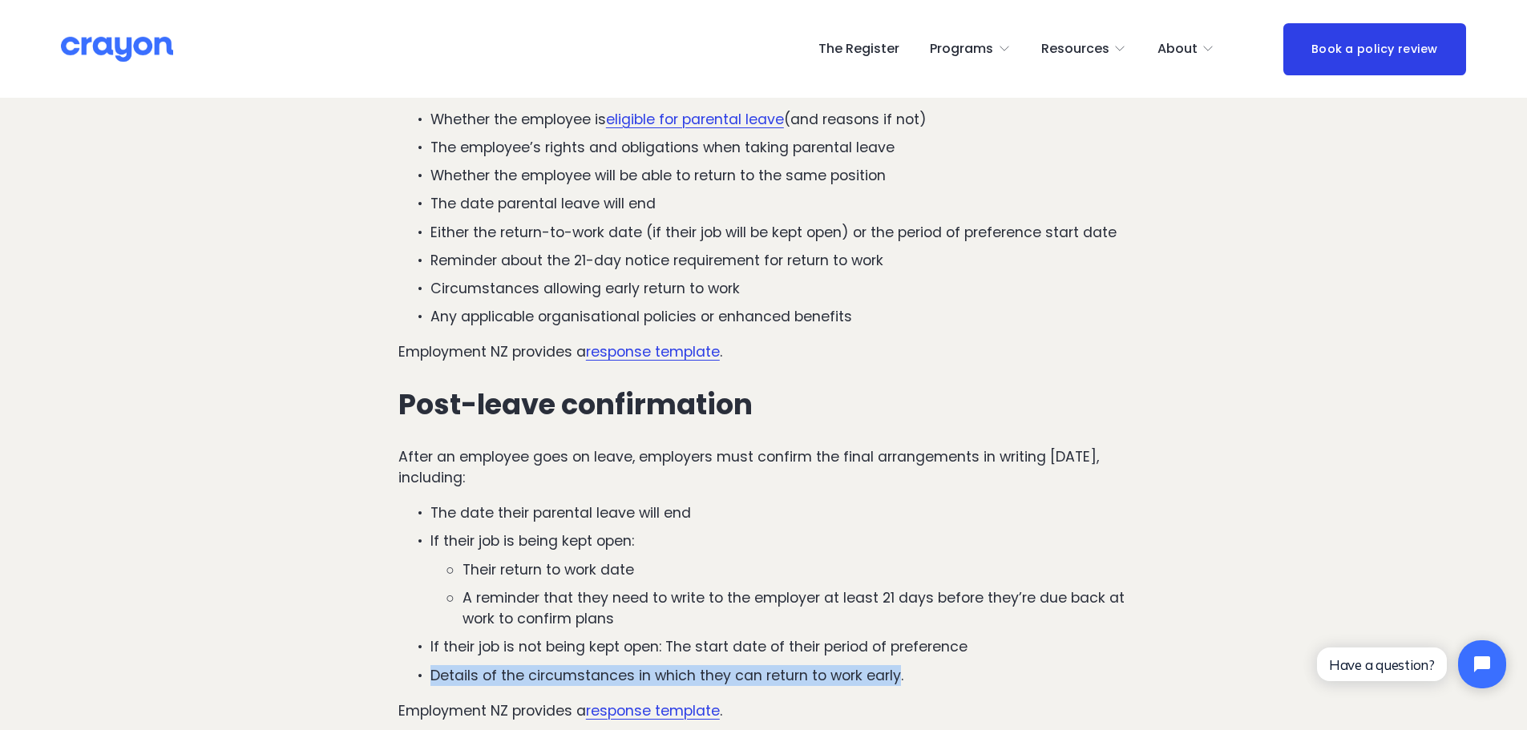
drag, startPoint x: 896, startPoint y: 616, endPoint x: 433, endPoint y: 612, distance: 463.3
click at [433, 665] on p "Details of the circumstances in which they can return to work early." at bounding box center [779, 675] width 698 height 21
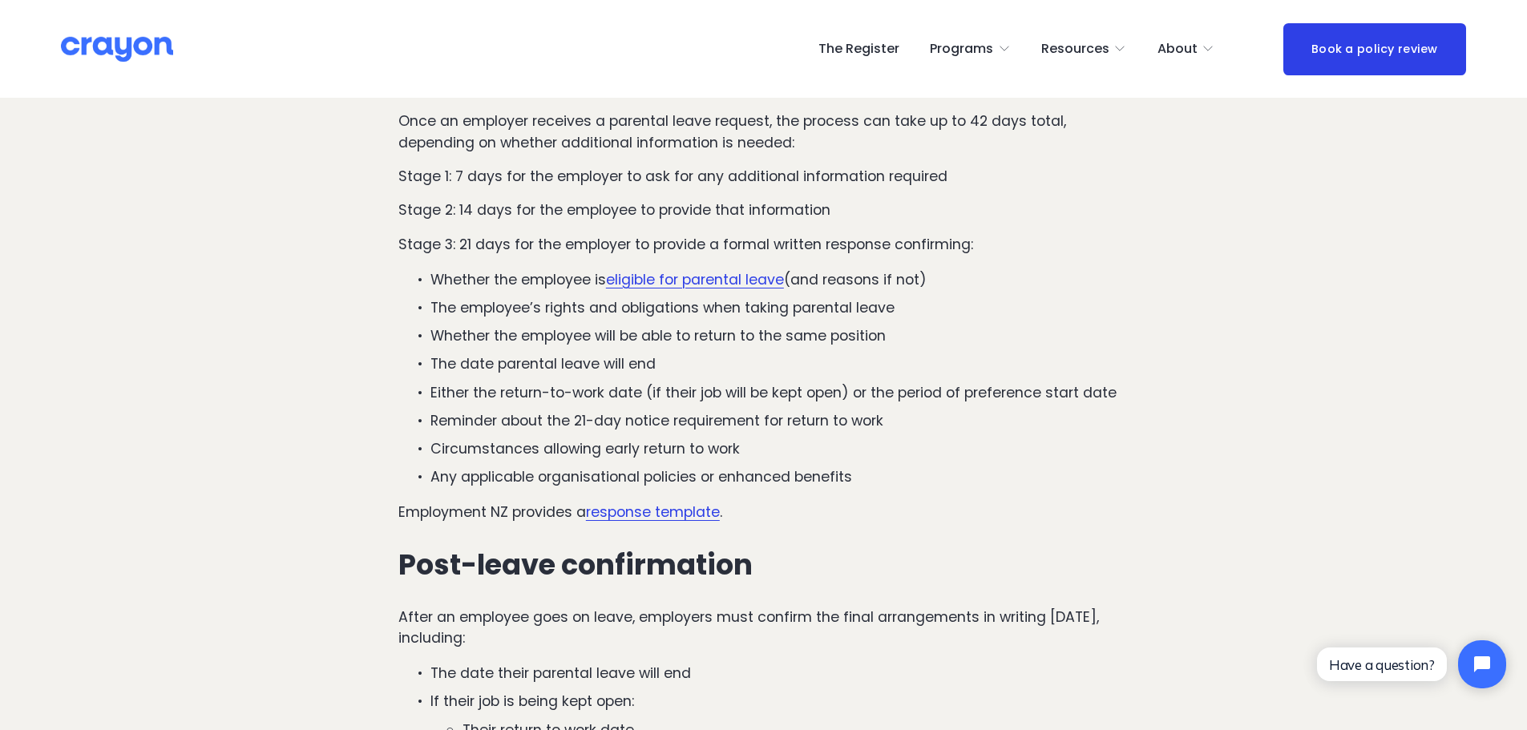
scroll to position [2164, 0]
